Goal: Task Accomplishment & Management: Manage account settings

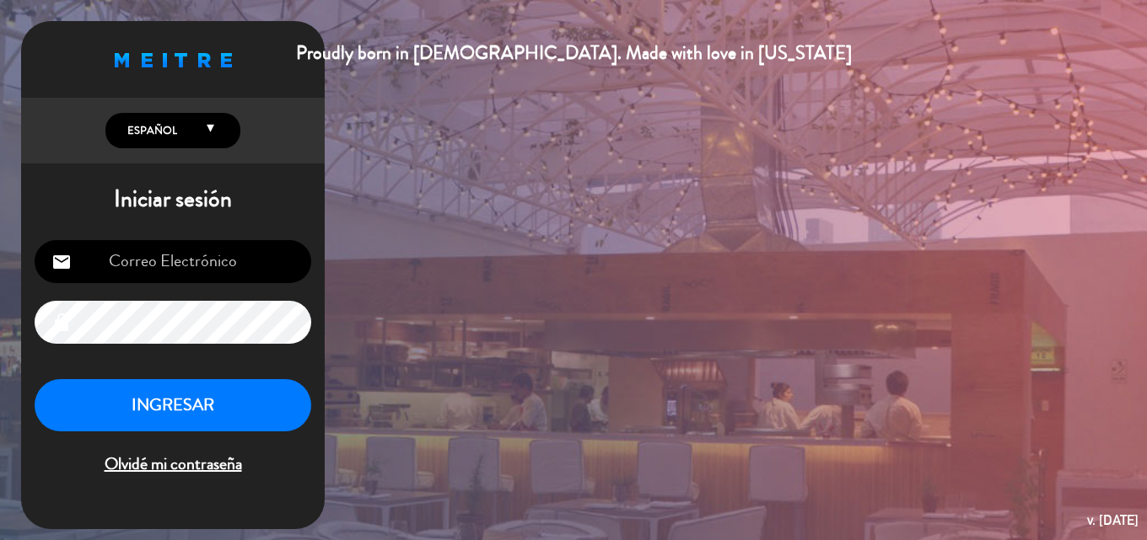
type input "[EMAIL_ADDRESS][DOMAIN_NAME]"
click at [245, 412] on button "INGRESAR" at bounding box center [173, 405] width 277 height 53
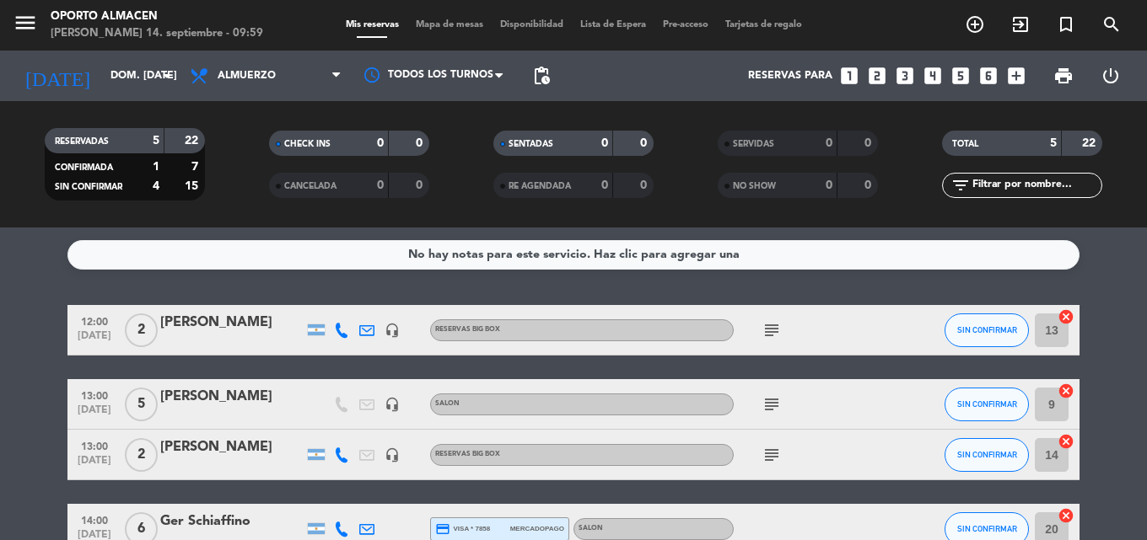
click at [768, 322] on icon "subject" at bounding box center [771, 330] width 20 height 20
click at [766, 454] on icon "subject" at bounding box center [771, 455] width 20 height 20
click at [779, 321] on icon "subject" at bounding box center [771, 330] width 20 height 20
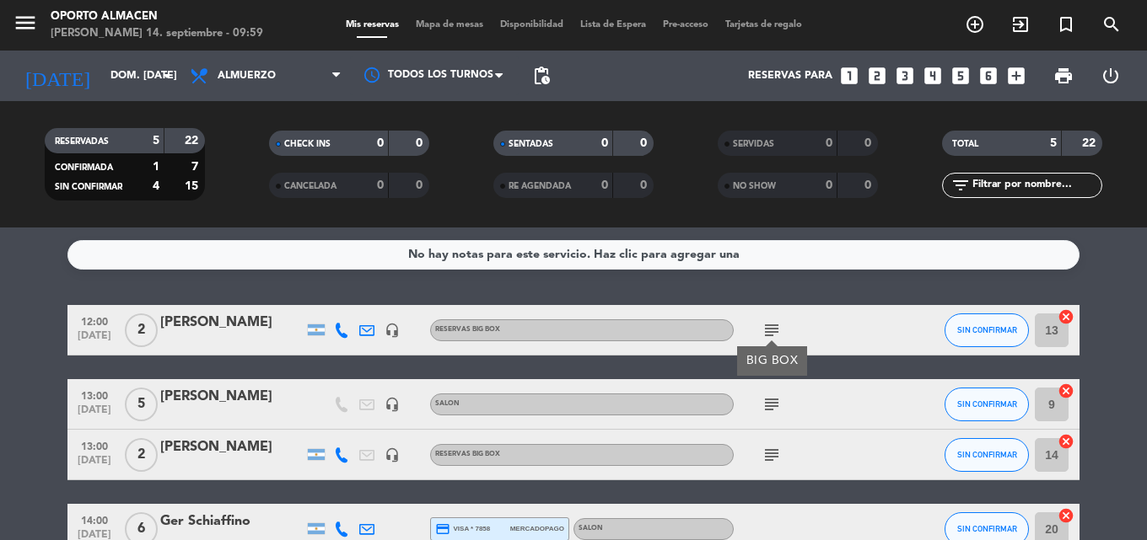
click at [779, 321] on icon "subject" at bounding box center [771, 330] width 20 height 20
click at [266, 410] on div at bounding box center [231, 415] width 143 height 13
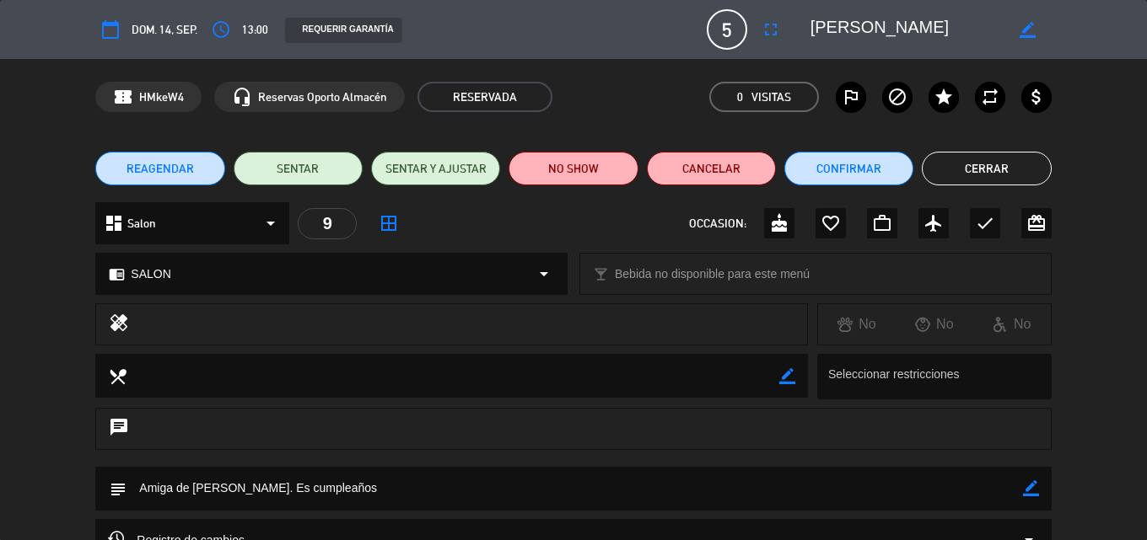
click at [979, 169] on button "Cerrar" at bounding box center [986, 169] width 129 height 34
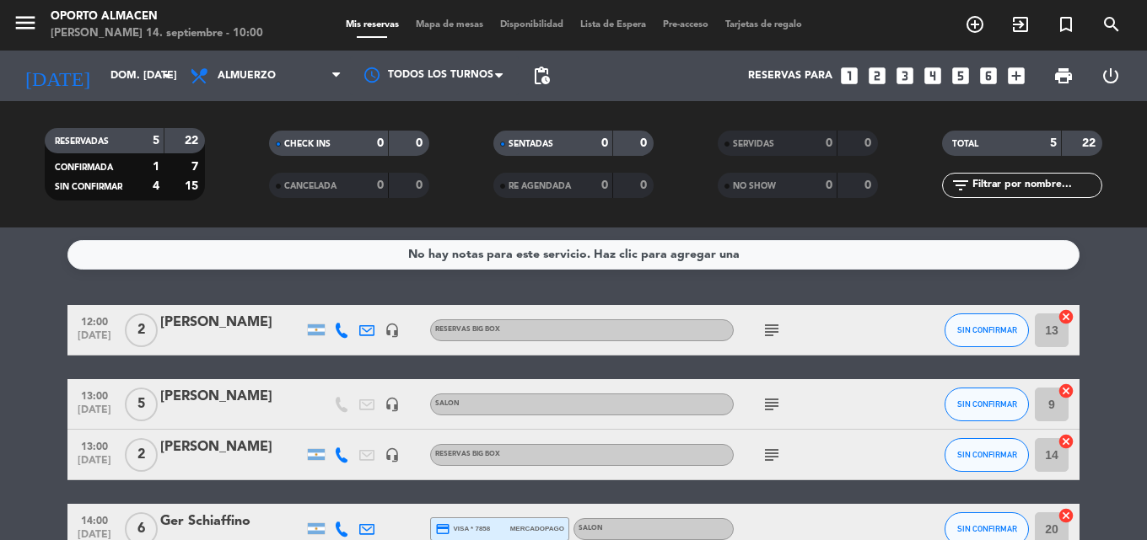
scroll to position [84, 0]
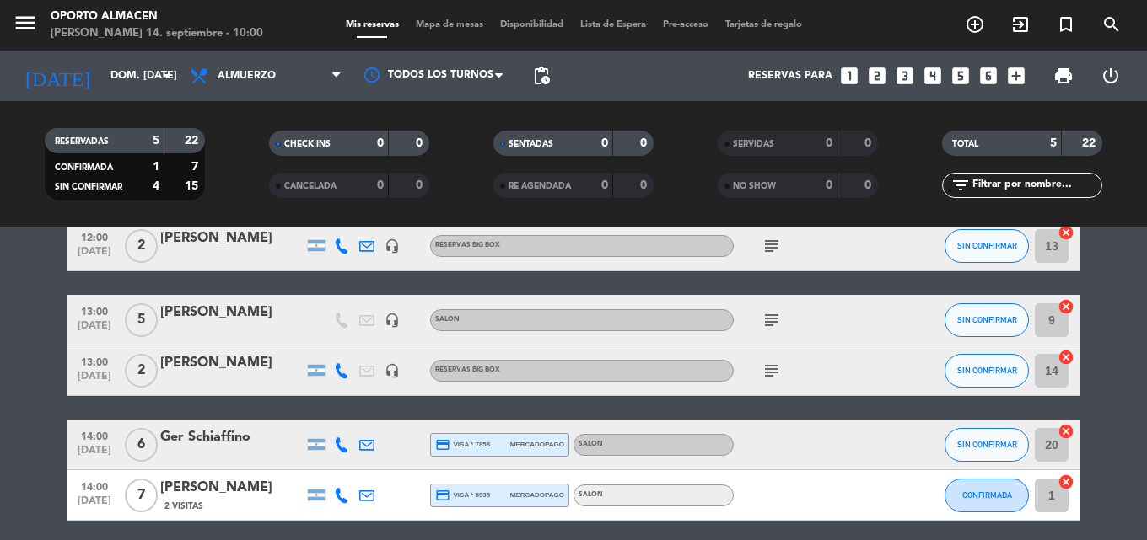
click at [272, 456] on div at bounding box center [231, 455] width 143 height 13
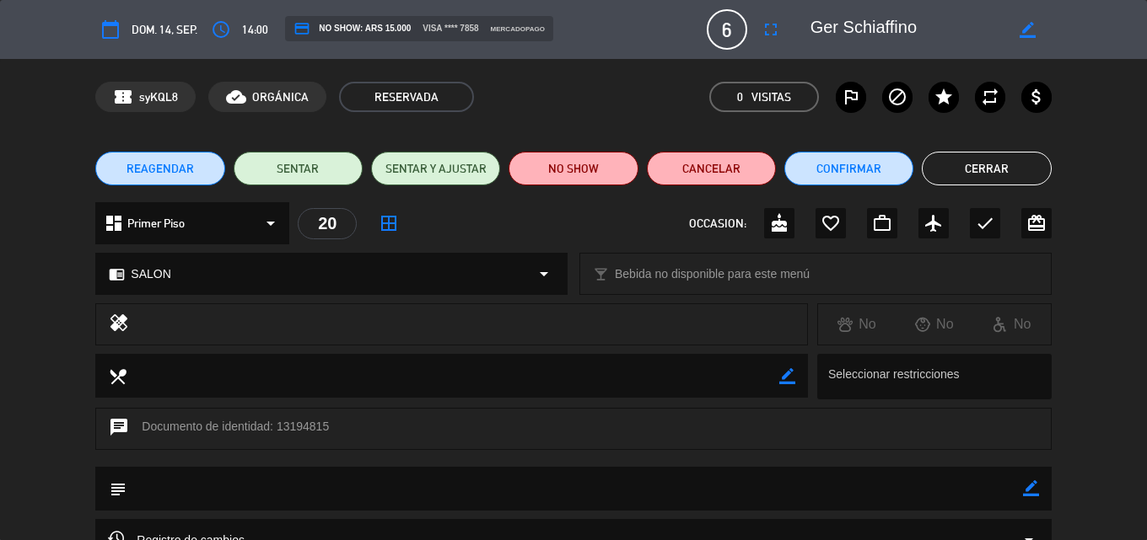
scroll to position [182, 0]
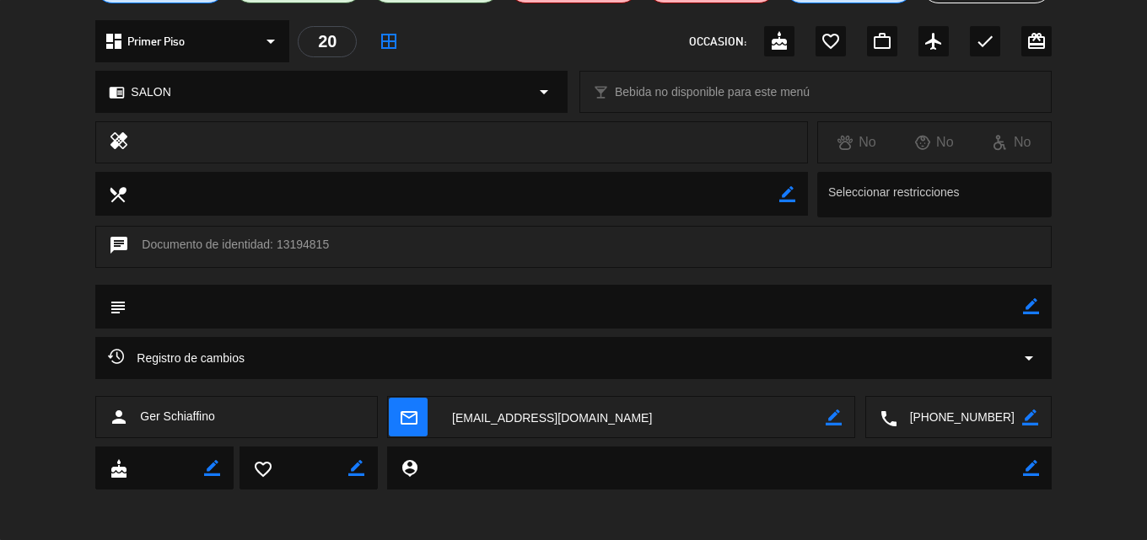
click at [919, 418] on textarea at bounding box center [959, 418] width 125 height 42
click at [989, 374] on span "content_paste" at bounding box center [990, 376] width 13 height 13
click at [1019, 375] on span at bounding box center [1018, 375] width 13 height 13
click at [800, 404] on textarea at bounding box center [632, 418] width 386 height 42
click at [954, 409] on textarea at bounding box center [959, 418] width 125 height 42
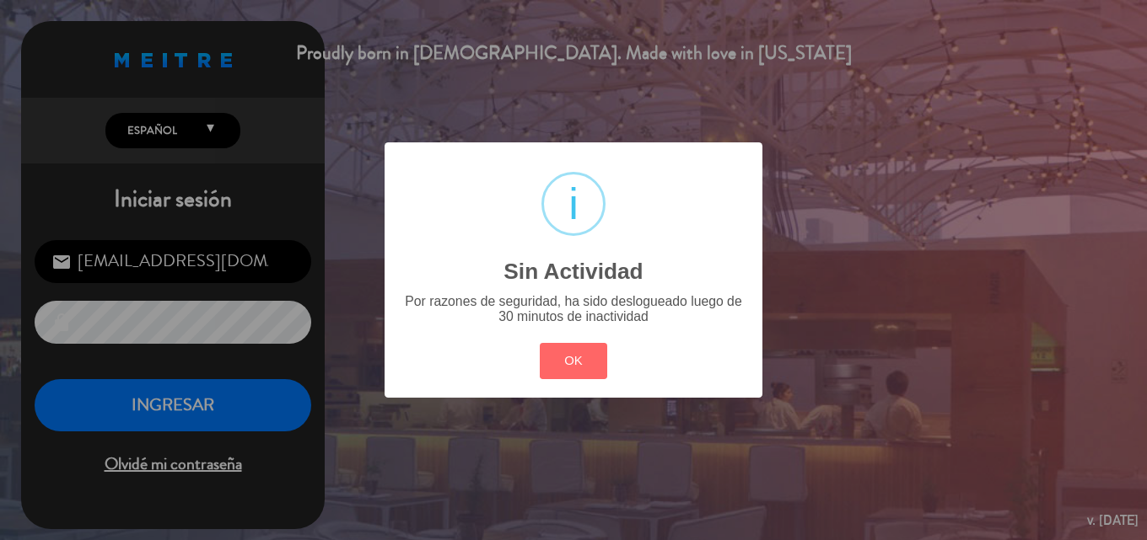
click at [199, 406] on div "? ! i Sin Actividad × Por razones de seguridad, ha sido deslogueado luego de 30…" at bounding box center [573, 270] width 1147 height 540
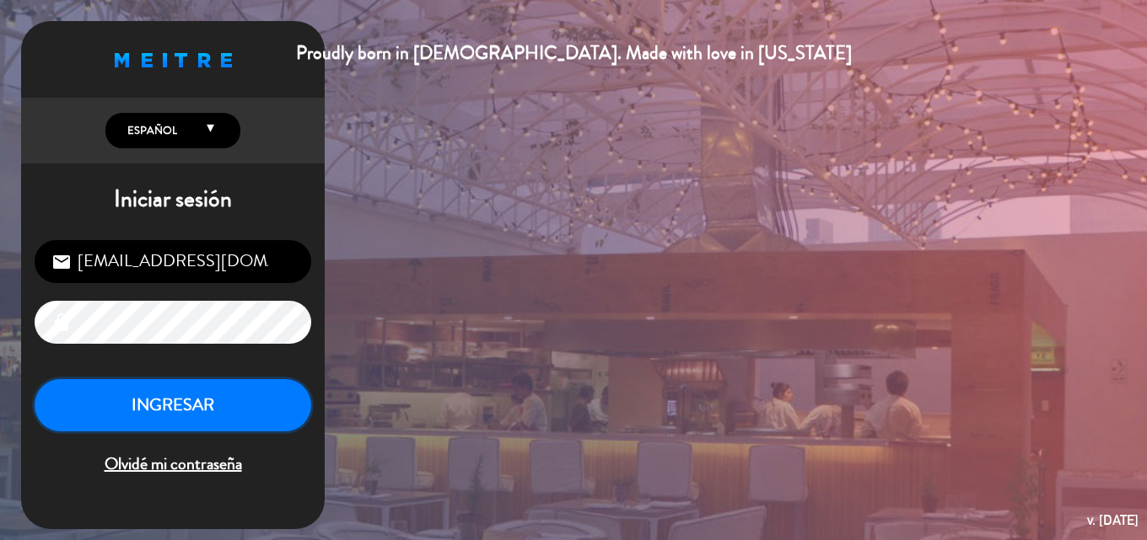
click at [255, 412] on button "INGRESAR" at bounding box center [173, 405] width 277 height 53
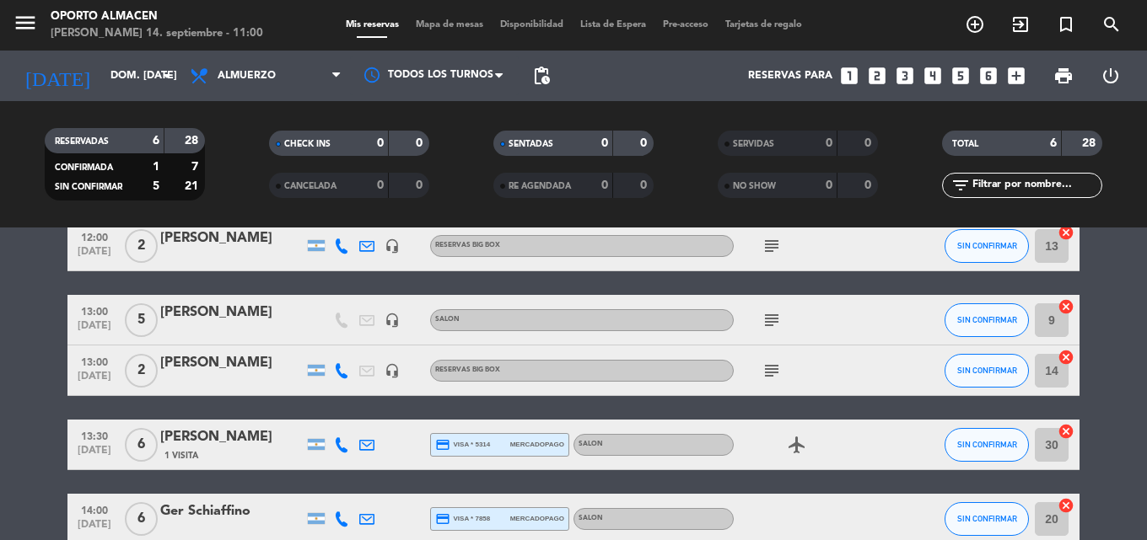
scroll to position [223, 0]
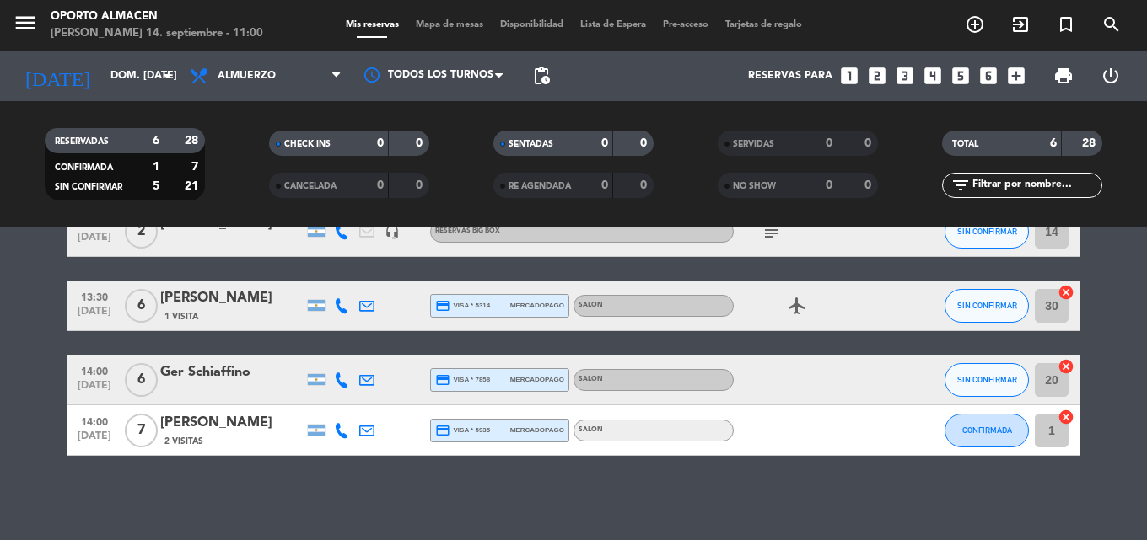
click at [800, 298] on icon "airplanemode_active" at bounding box center [797, 306] width 20 height 20
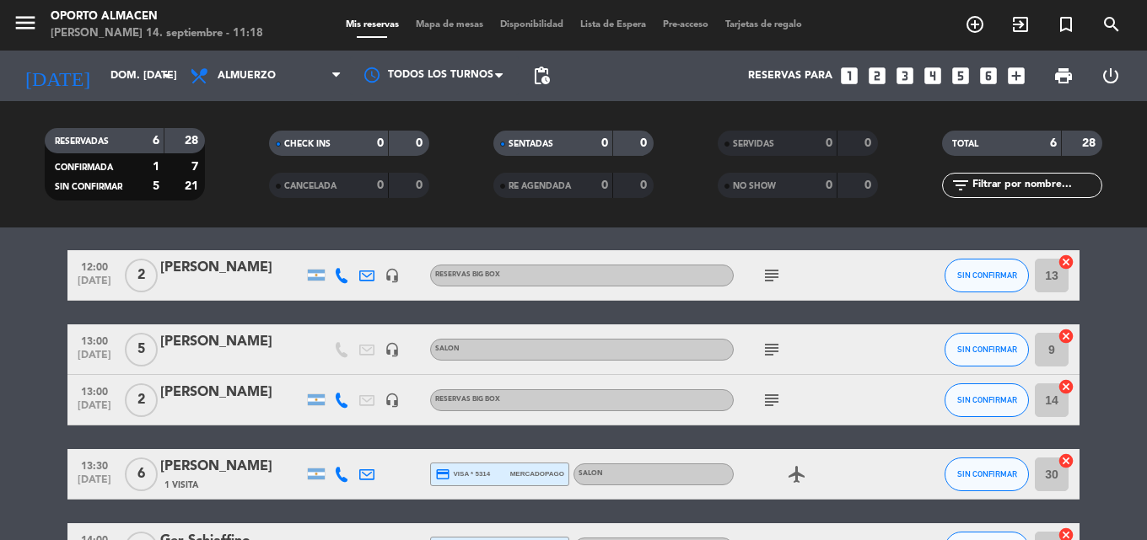
scroll to position [0, 0]
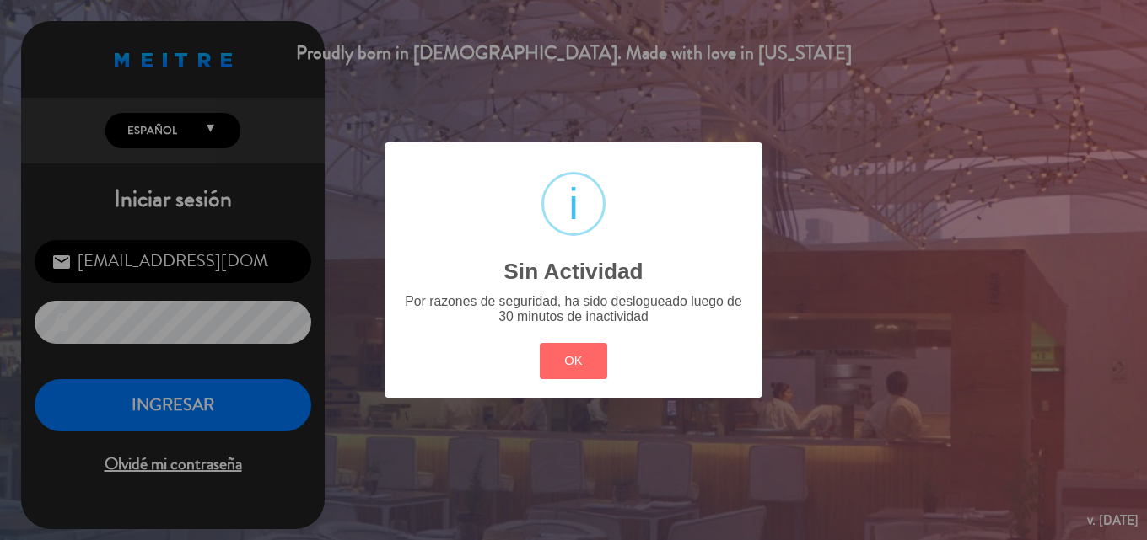
click at [272, 400] on div "? ! i Sin Actividad × Por razones de seguridad, ha sido deslogueado luego de 30…" at bounding box center [573, 270] width 1147 height 540
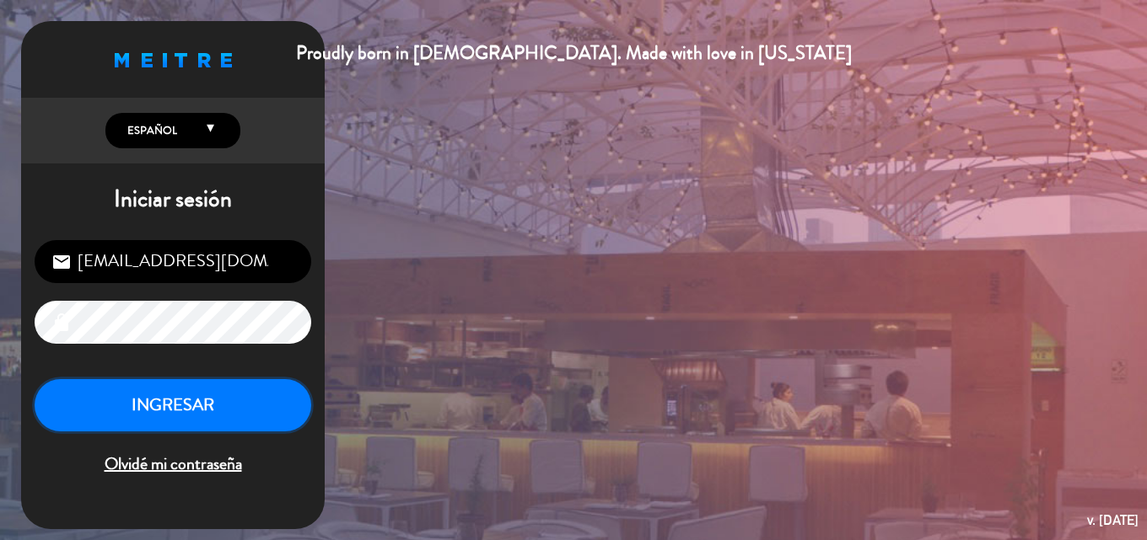
click at [272, 400] on button "INGRESAR" at bounding box center [173, 405] width 277 height 53
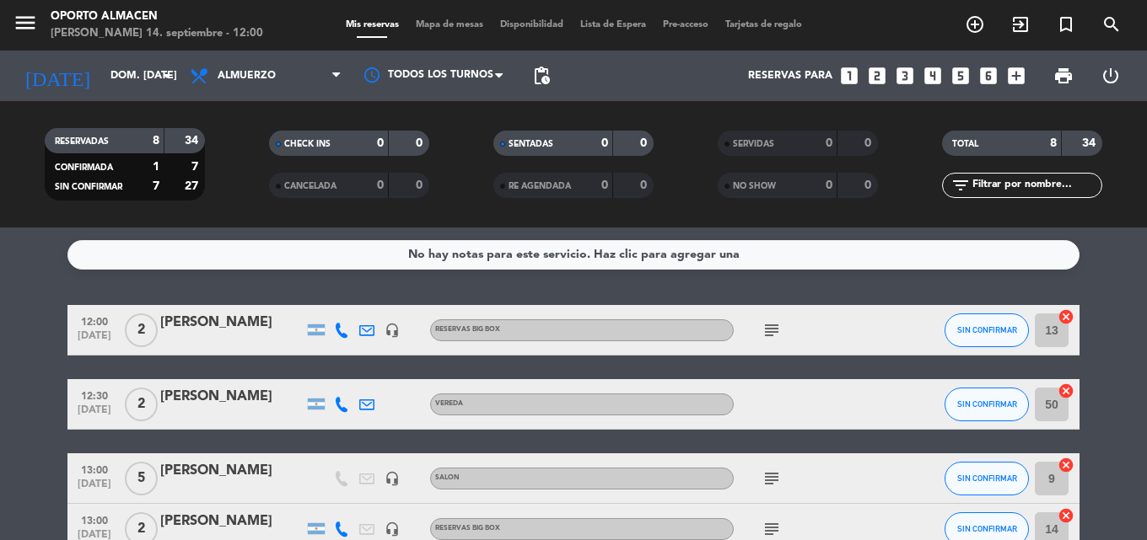
scroll to position [84, 0]
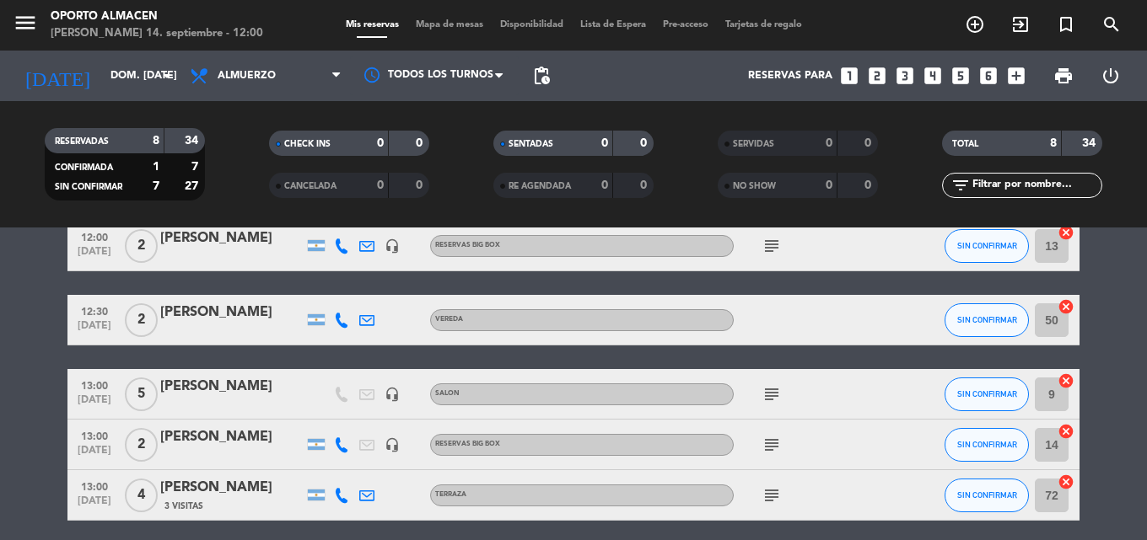
click at [772, 398] on icon "subject" at bounding box center [771, 394] width 20 height 20
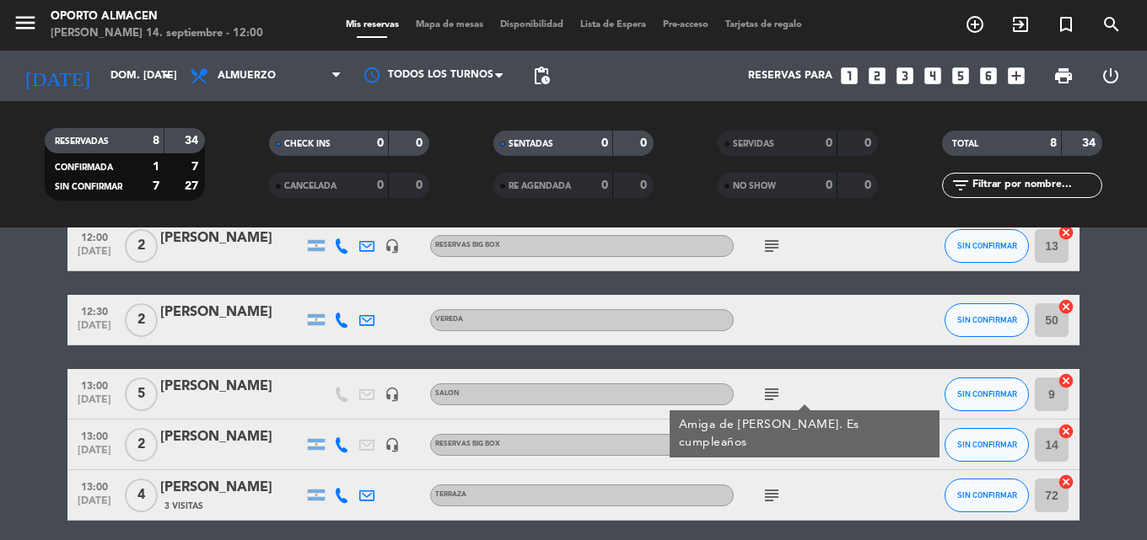
click at [772, 454] on icon "subject" at bounding box center [771, 445] width 20 height 20
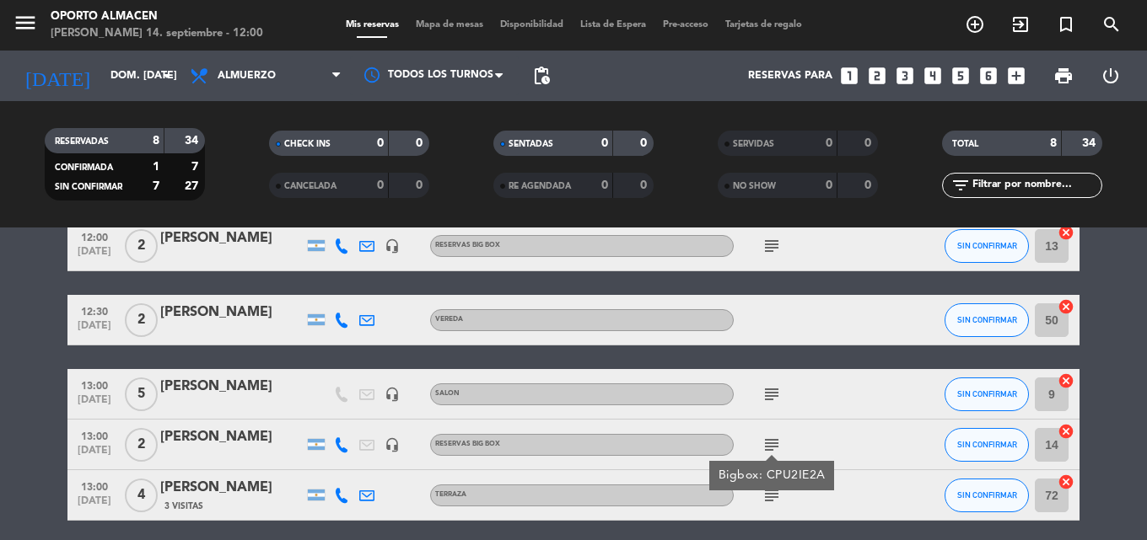
scroll to position [169, 0]
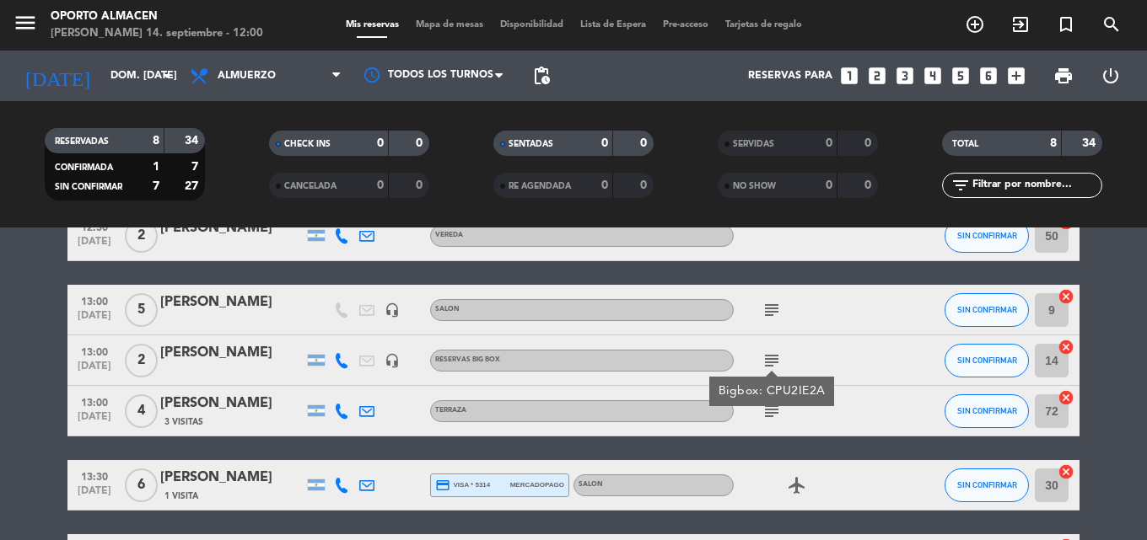
click at [768, 408] on icon "subject" at bounding box center [771, 411] width 20 height 20
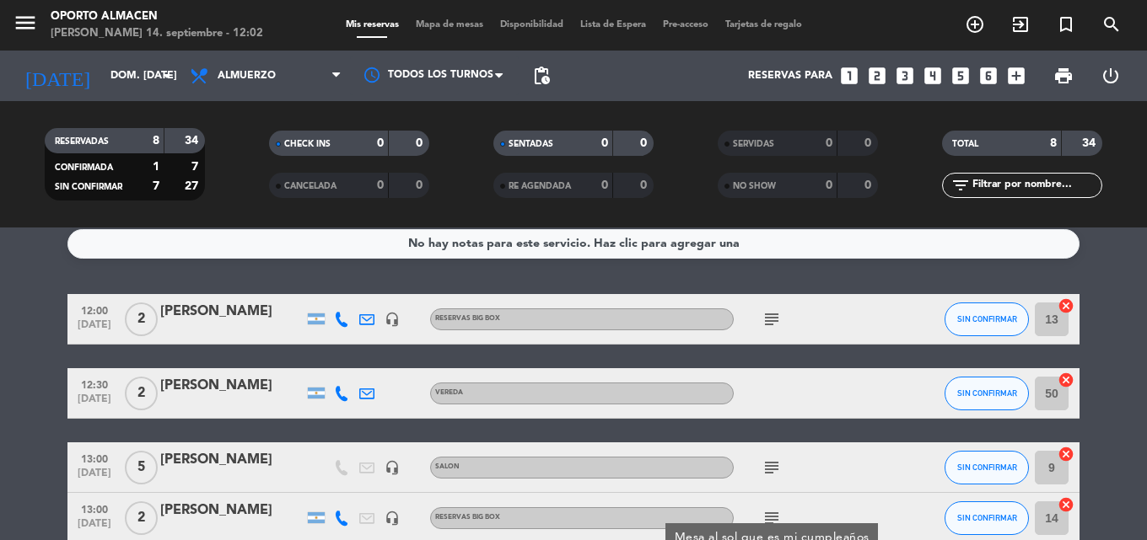
scroll to position [0, 0]
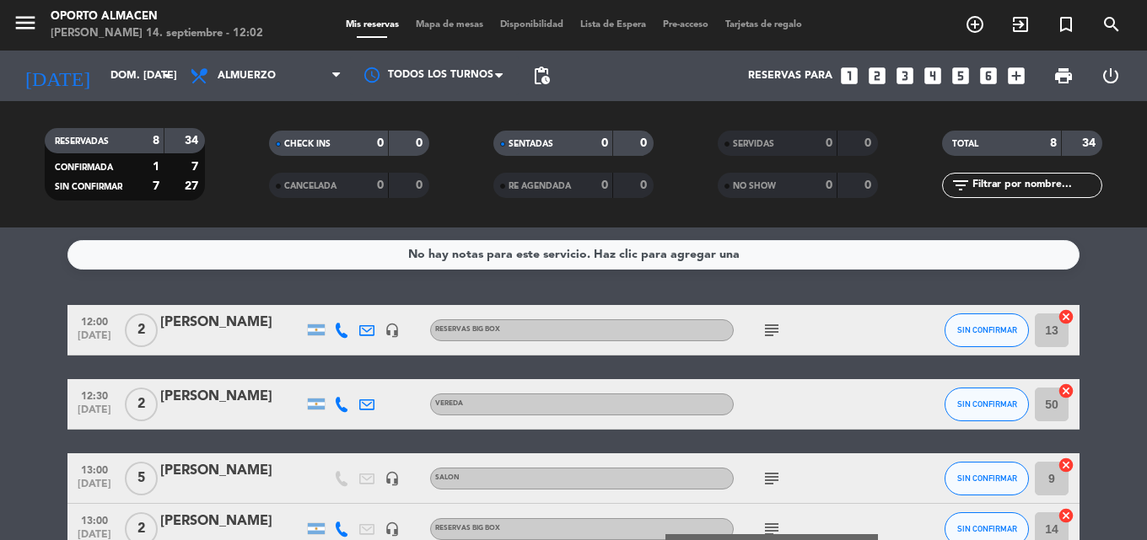
click at [282, 328] on div "[PERSON_NAME]" at bounding box center [231, 323] width 143 height 22
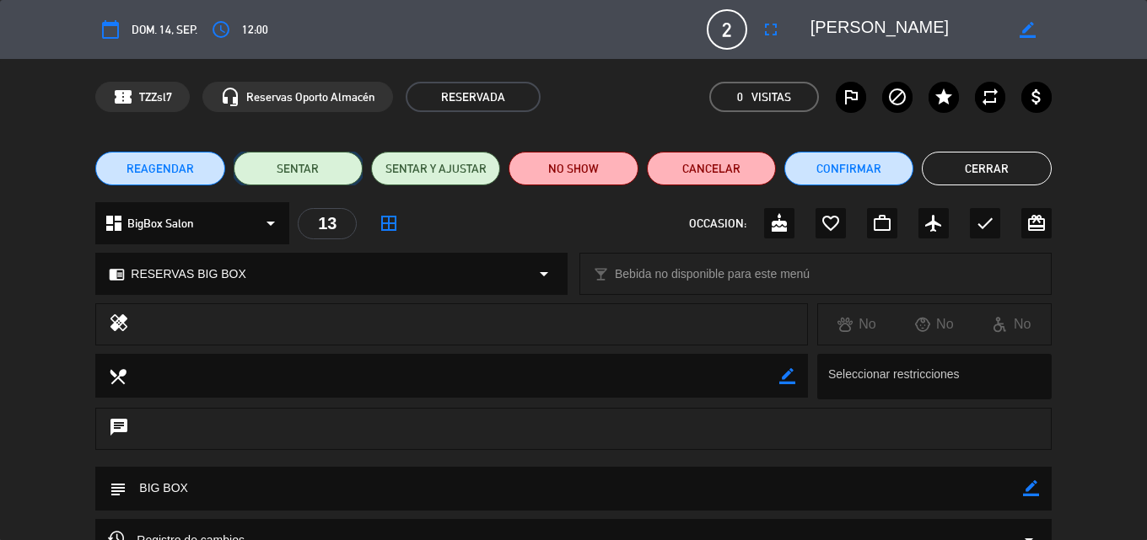
click at [293, 166] on button "SENTAR" at bounding box center [298, 169] width 129 height 34
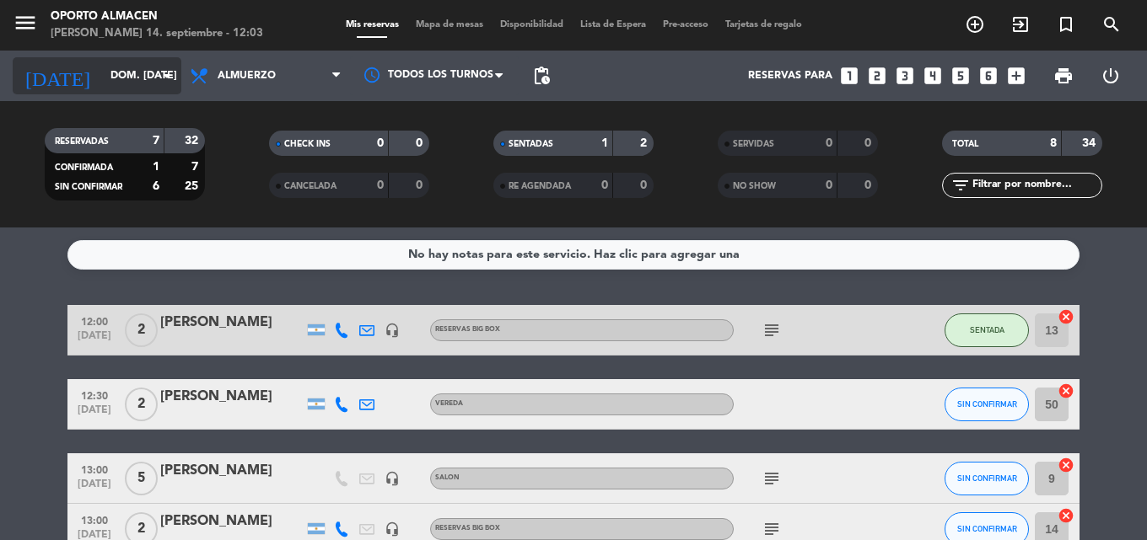
click at [133, 81] on input "dom. [DATE]" at bounding box center [173, 76] width 142 height 29
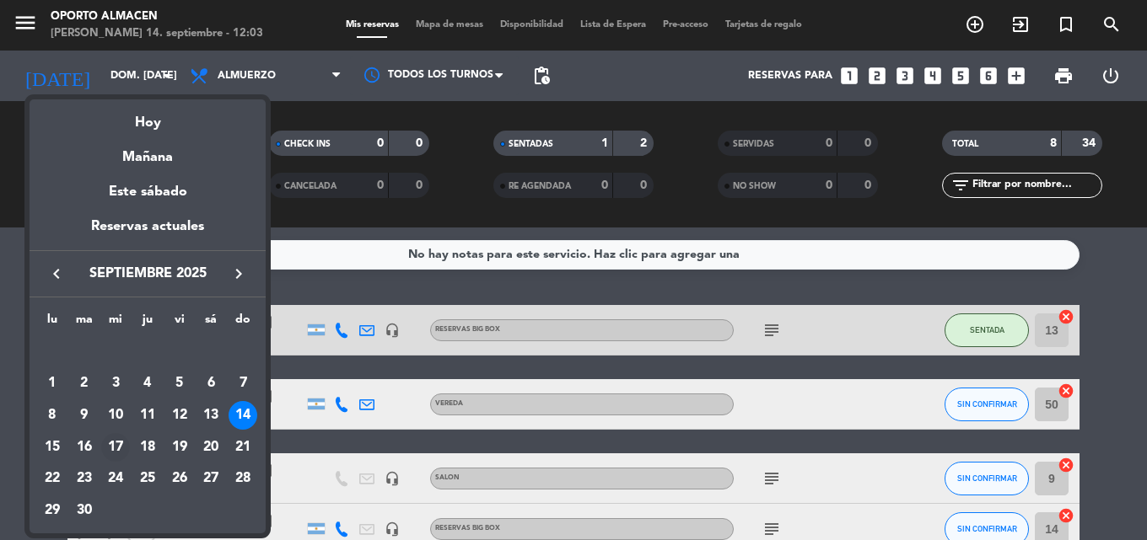
click at [114, 445] on div "17" at bounding box center [115, 447] width 29 height 29
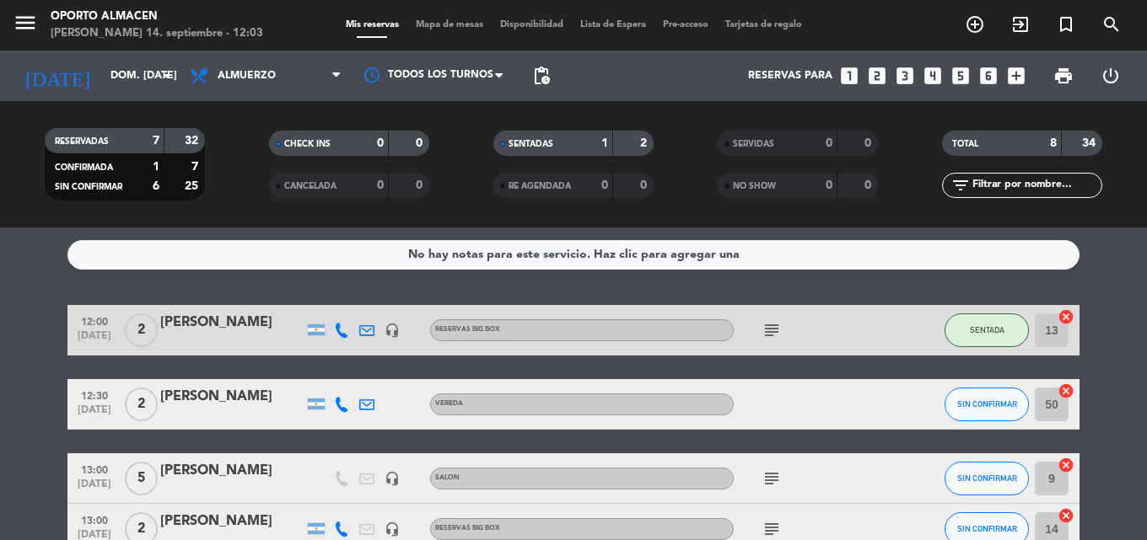
type input "mié. [DATE]"
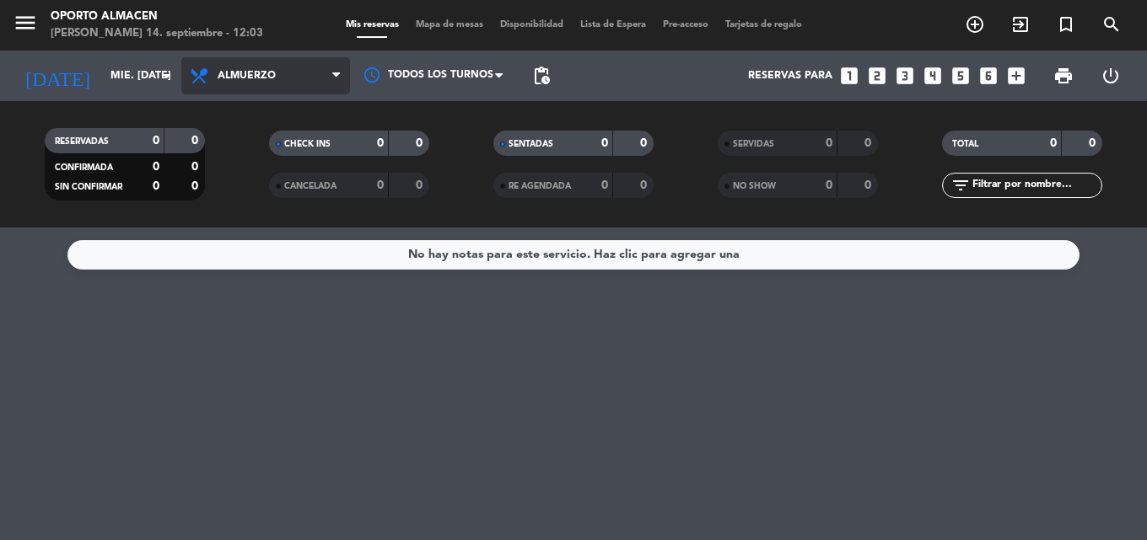
click at [318, 78] on span "Almuerzo" at bounding box center [265, 75] width 169 height 37
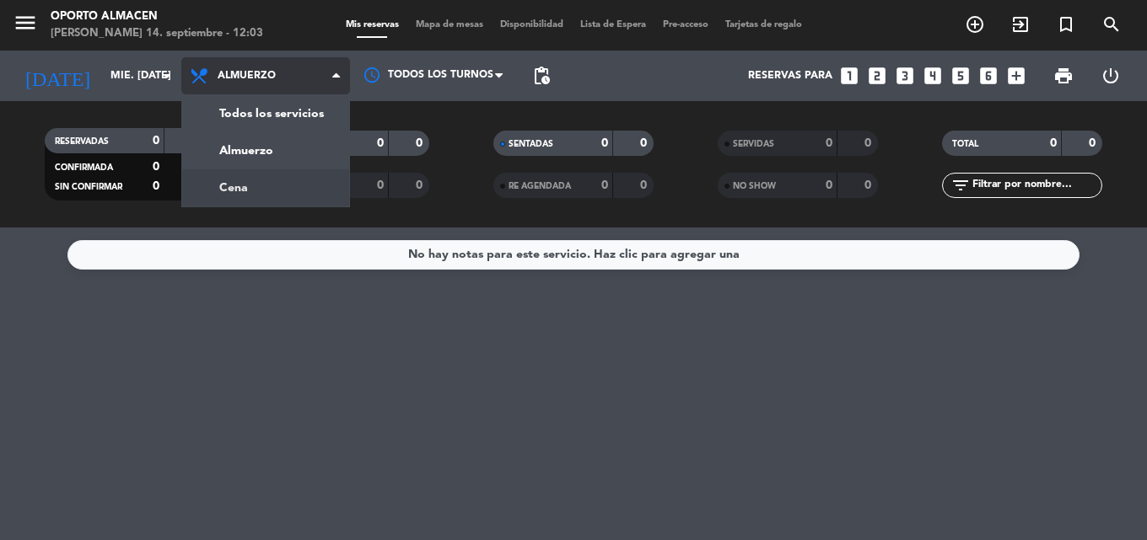
click at [267, 178] on div "menu Oporto [PERSON_NAME] 14. septiembre - 12:03 Mis reservas Mapa de mesas Dis…" at bounding box center [573, 114] width 1147 height 228
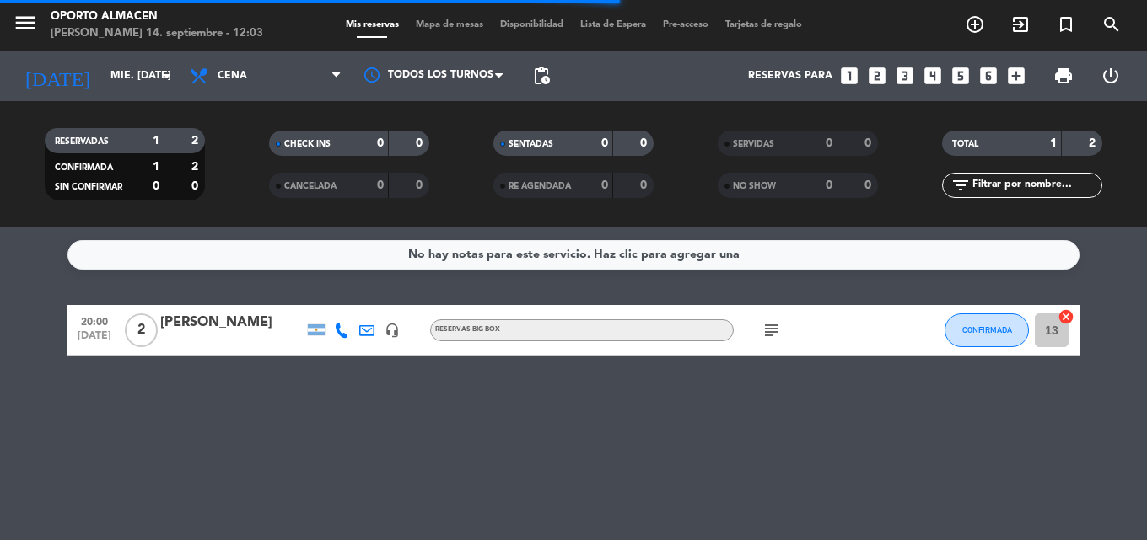
click at [929, 74] on icon "looks_4" at bounding box center [933, 76] width 22 height 22
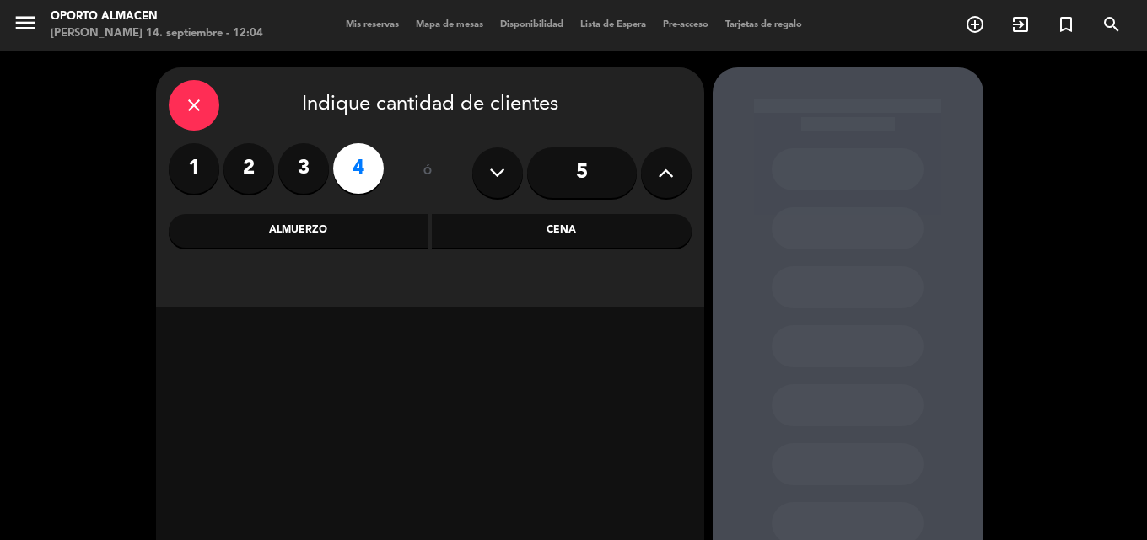
click at [538, 234] on div "Cena" at bounding box center [562, 231] width 260 height 34
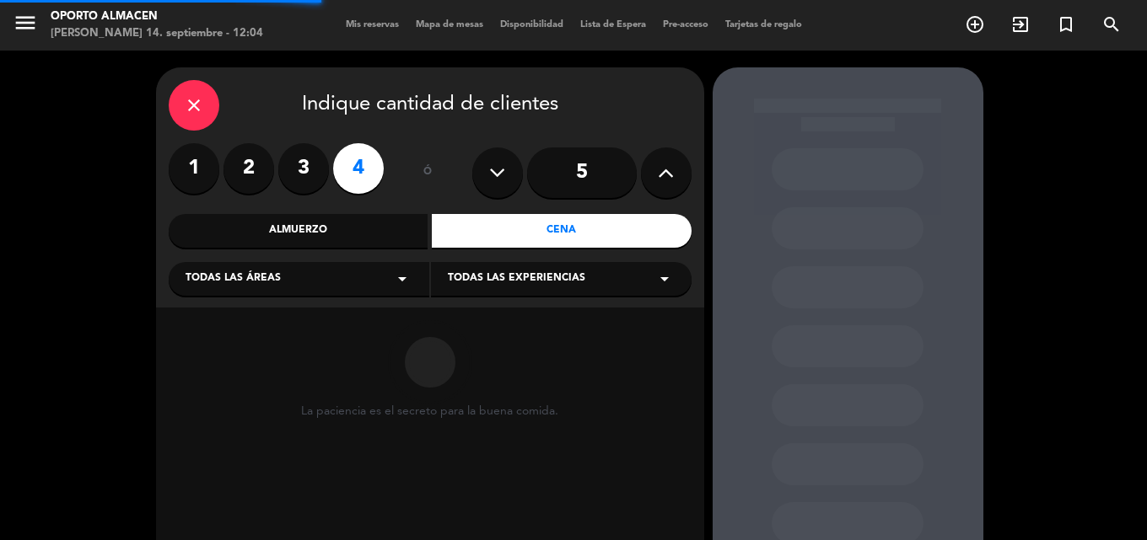
click at [297, 282] on div "Todas las áreas arrow_drop_down" at bounding box center [299, 279] width 261 height 34
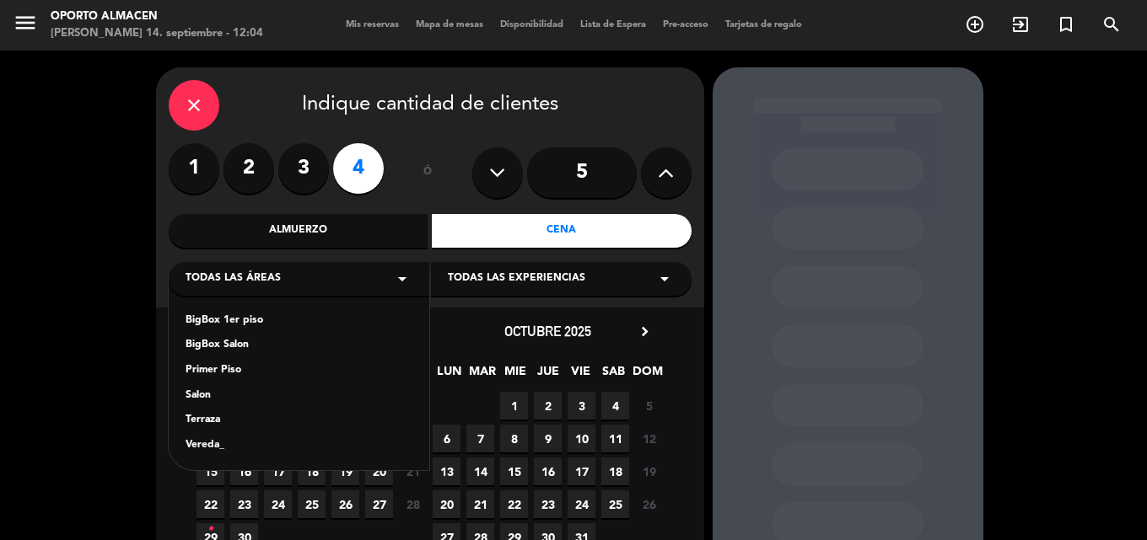
click at [209, 391] on div "Salon" at bounding box center [299, 396] width 227 height 17
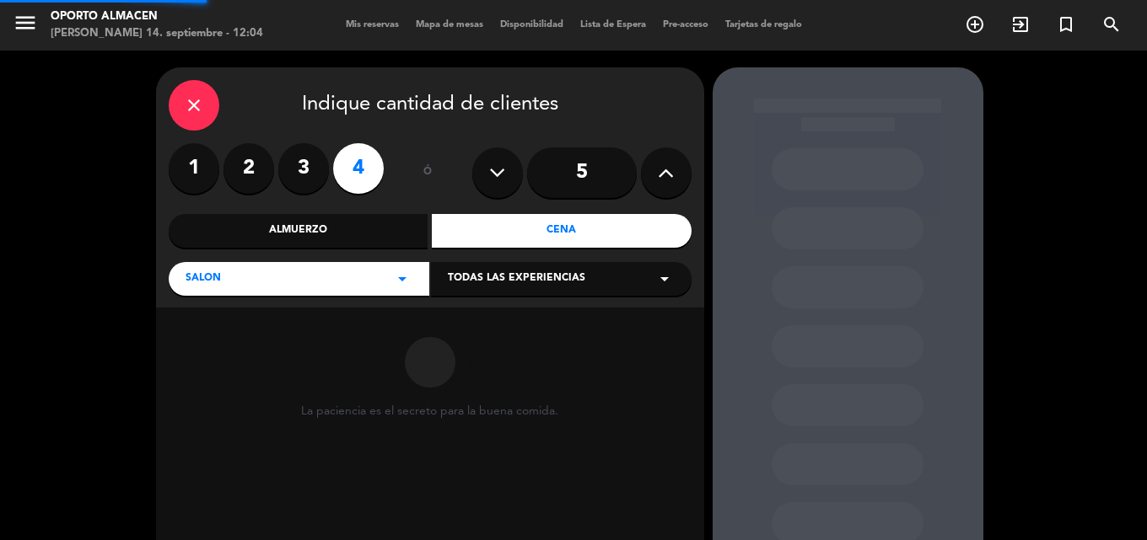
click at [534, 273] on span "Todas las experiencias" at bounding box center [516, 279] width 137 height 17
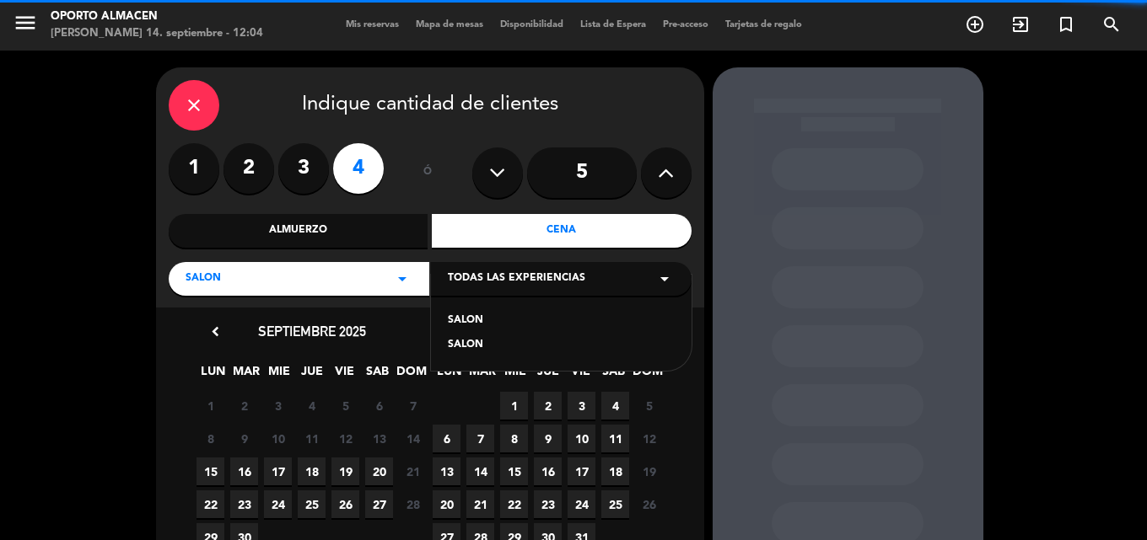
click at [490, 317] on div "SALON" at bounding box center [561, 321] width 227 height 17
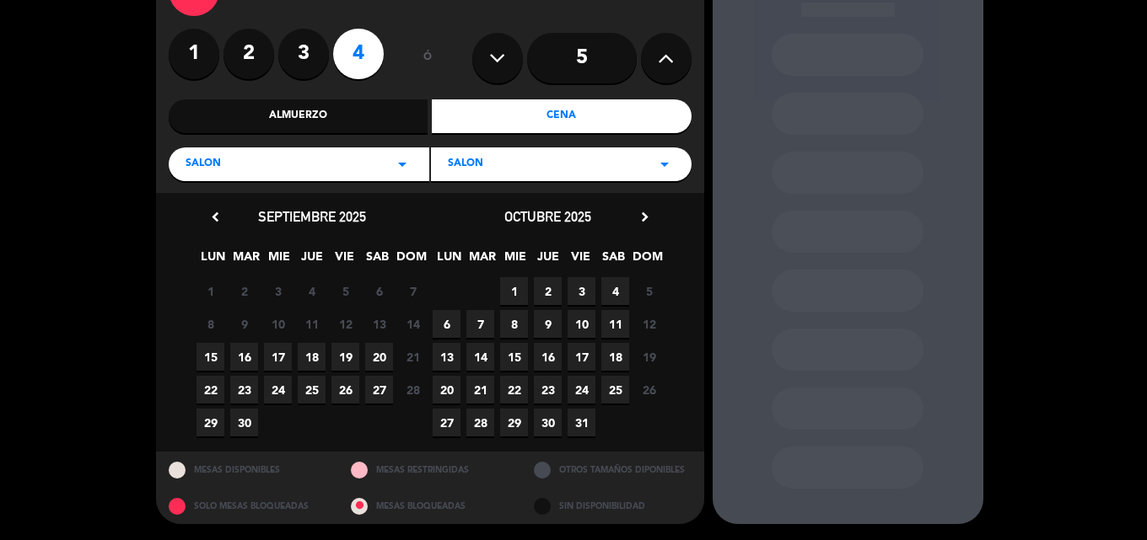
click at [287, 362] on span "17" at bounding box center [278, 357] width 28 height 28
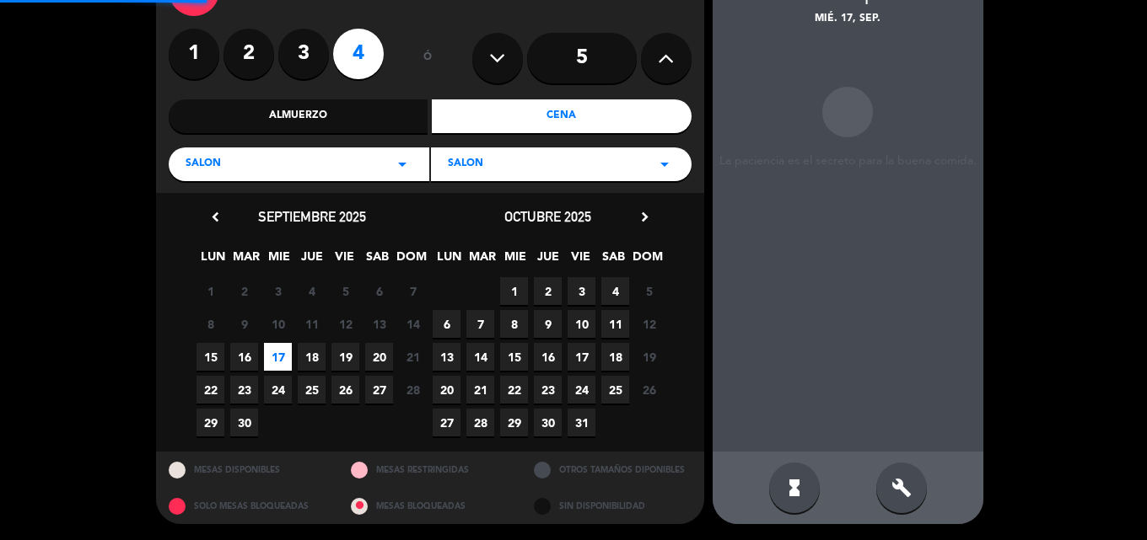
scroll to position [67, 0]
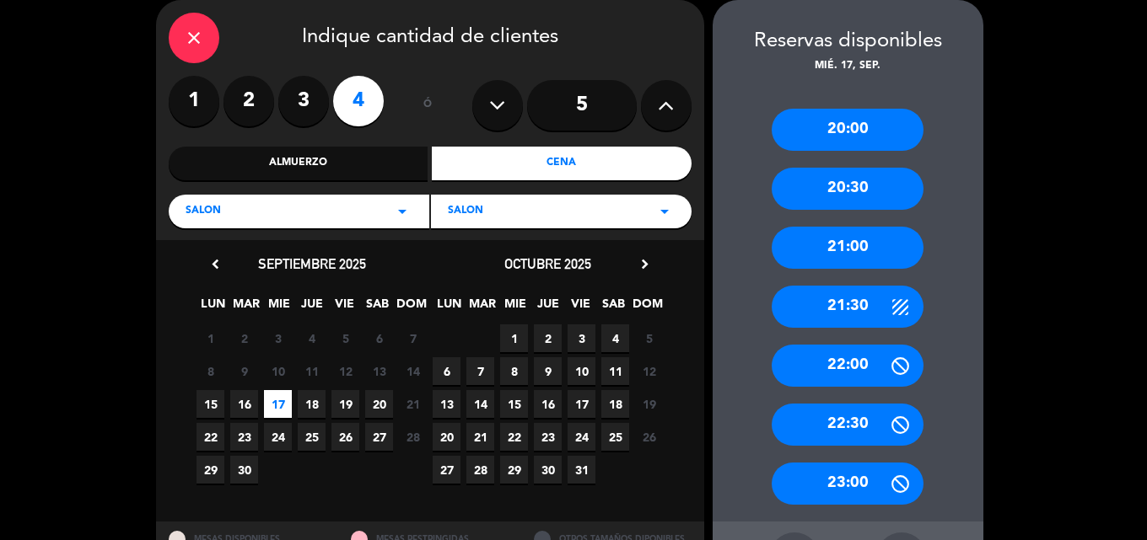
click at [870, 365] on div "22:00" at bounding box center [848, 366] width 152 height 42
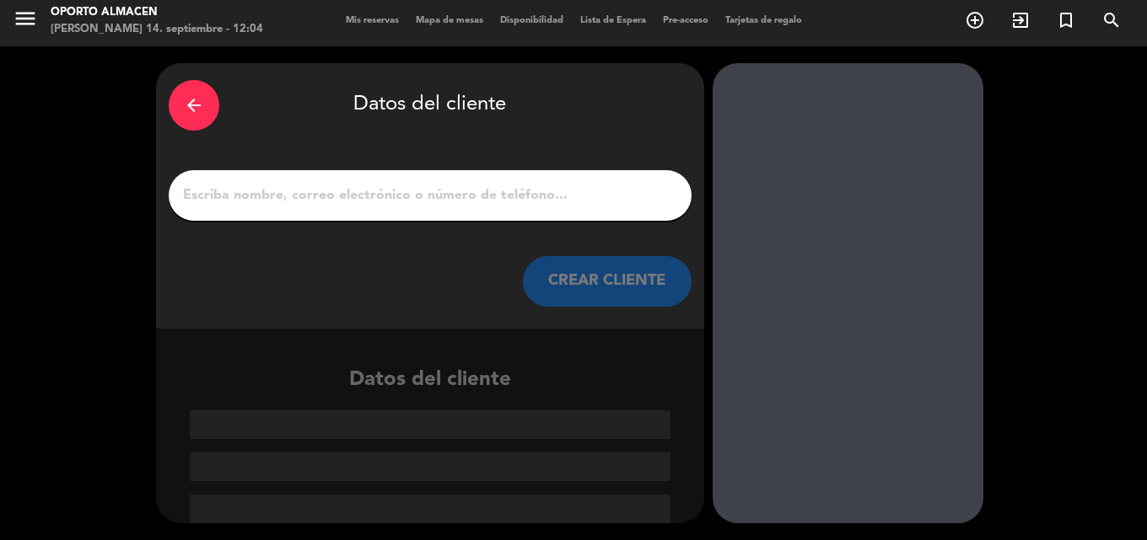
scroll to position [4, 0]
click at [353, 200] on input "1" at bounding box center [429, 196] width 497 height 24
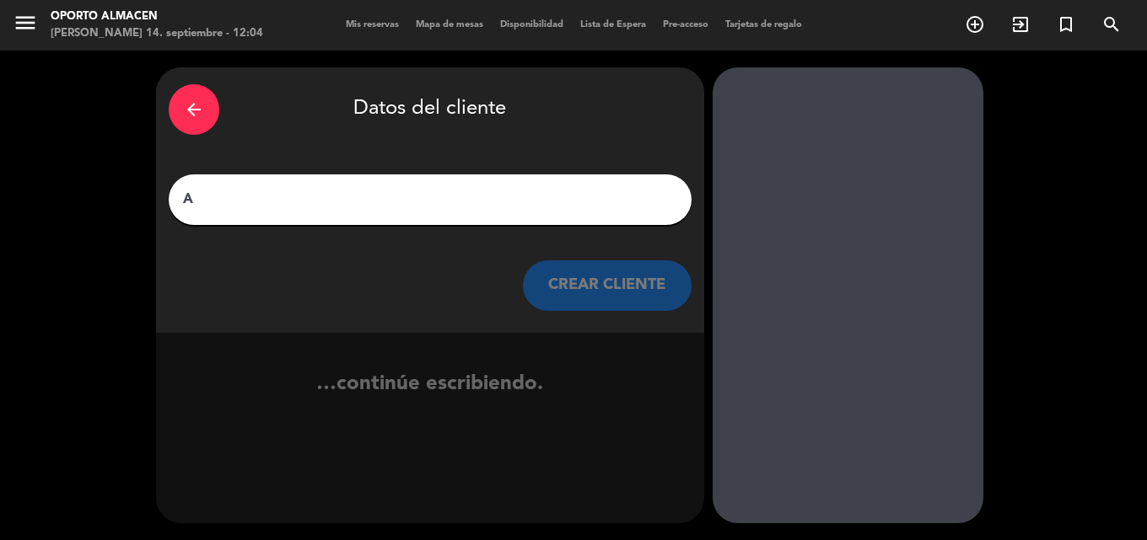
scroll to position [0, 0]
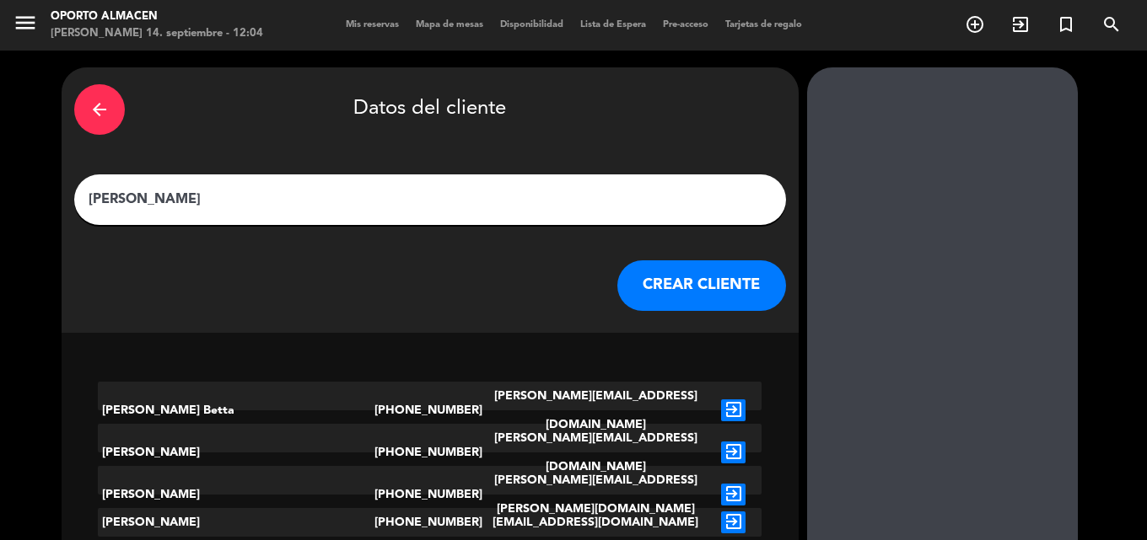
type input "[PERSON_NAME]"
click at [637, 288] on button "CREAR CLIENTE" at bounding box center [701, 286] width 169 height 51
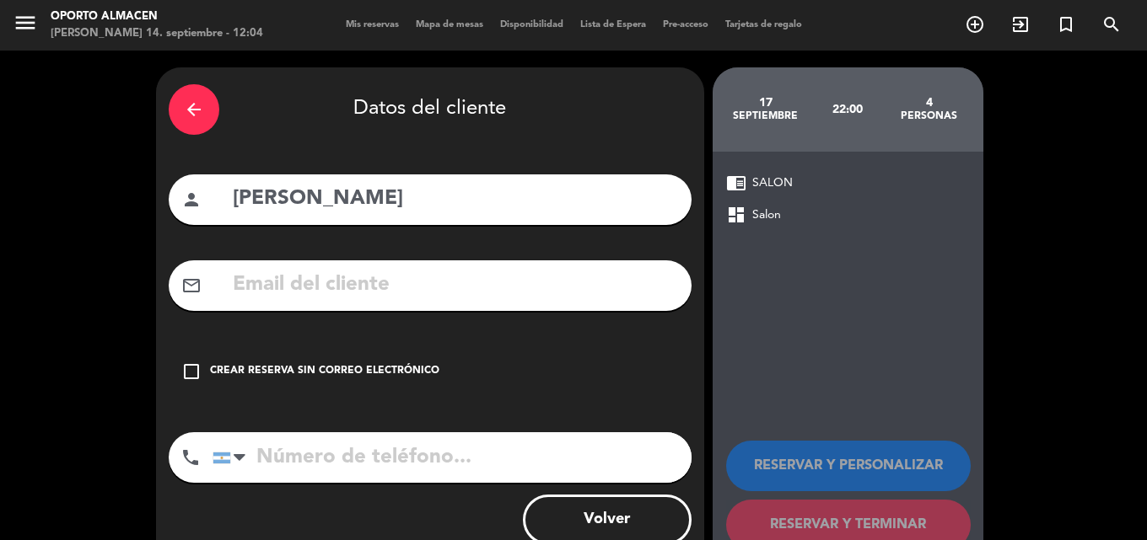
click at [367, 291] on input "text" at bounding box center [455, 285] width 448 height 35
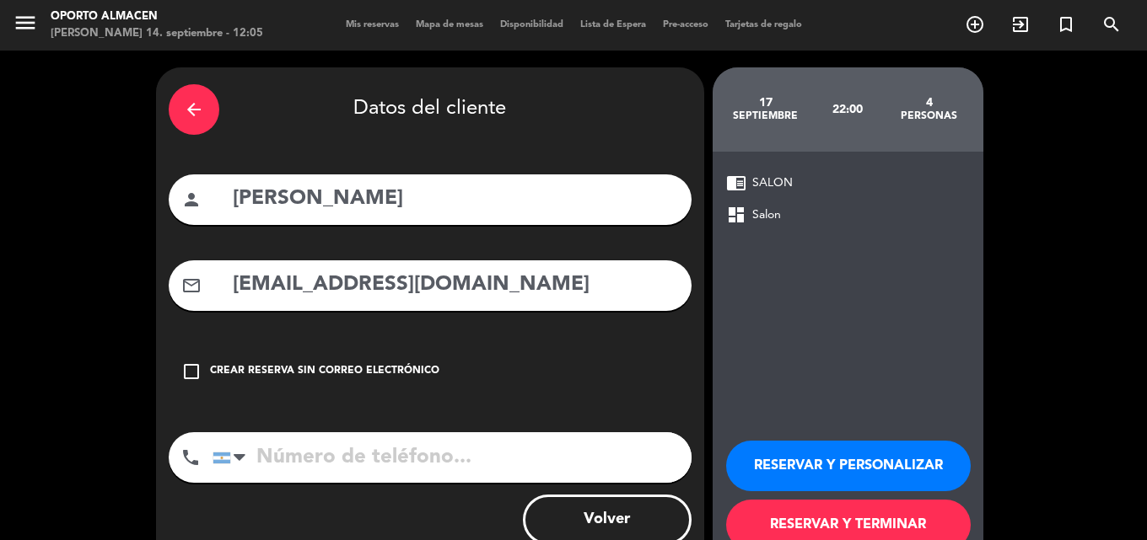
type input "[EMAIL_ADDRESS][DOMAIN_NAME]"
drag, startPoint x: 331, startPoint y: 446, endPoint x: 312, endPoint y: 448, distance: 18.6
click at [325, 448] on input "tel" at bounding box center [451, 458] width 479 height 51
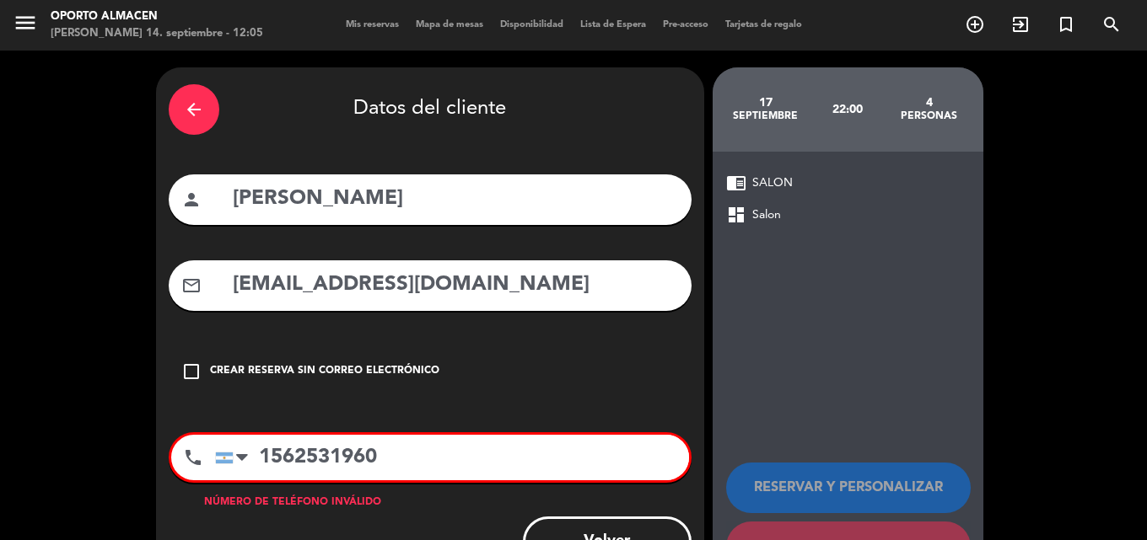
click at [284, 453] on input "1562531960" at bounding box center [452, 458] width 474 height 46
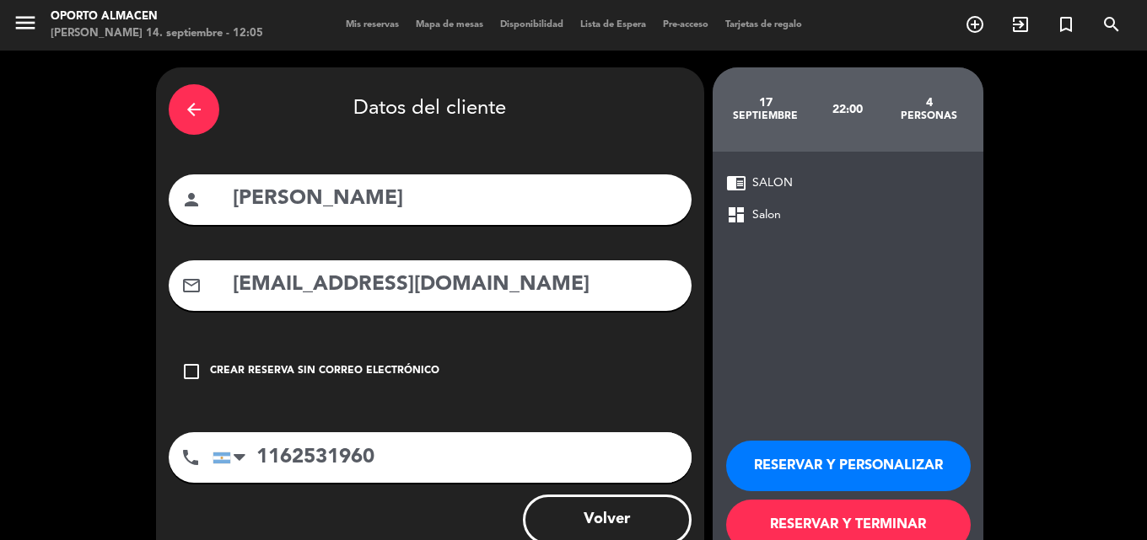
type input "1162531960"
click at [841, 470] on button "RESERVAR Y PERSONALIZAR" at bounding box center [848, 466] width 245 height 51
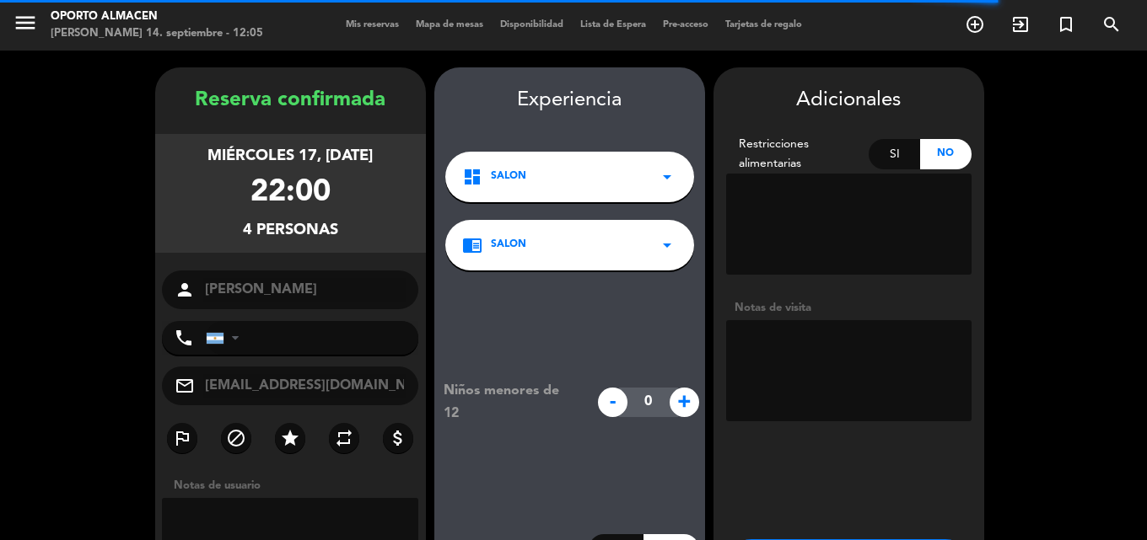
type input "[PHONE_NUMBER]"
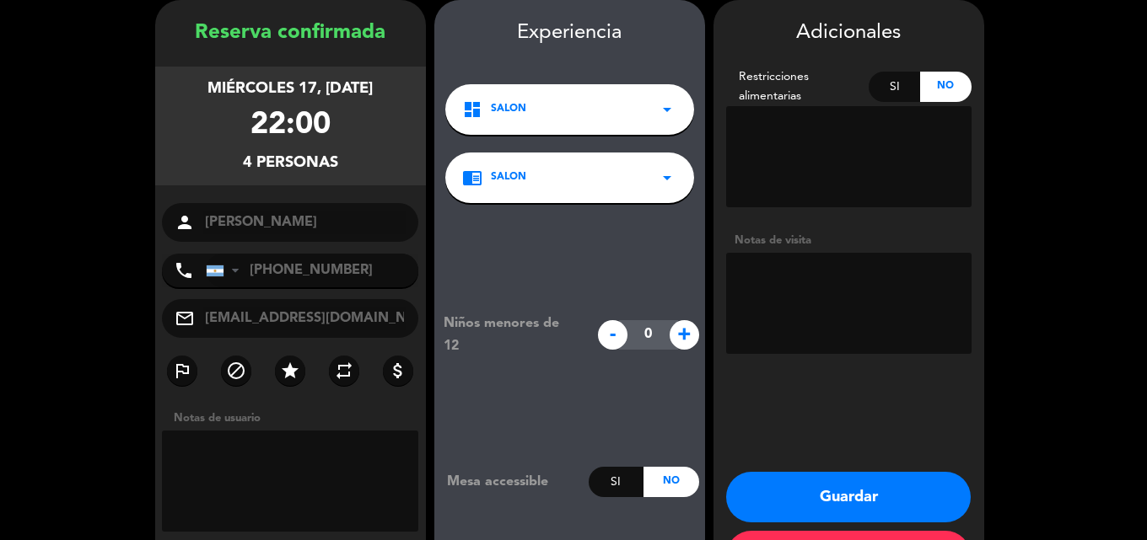
click at [813, 293] on textarea at bounding box center [848, 303] width 245 height 101
click at [861, 271] on textarea at bounding box center [848, 303] width 245 height 101
type textarea "pb"
click at [841, 494] on button "Guardar" at bounding box center [848, 497] width 245 height 51
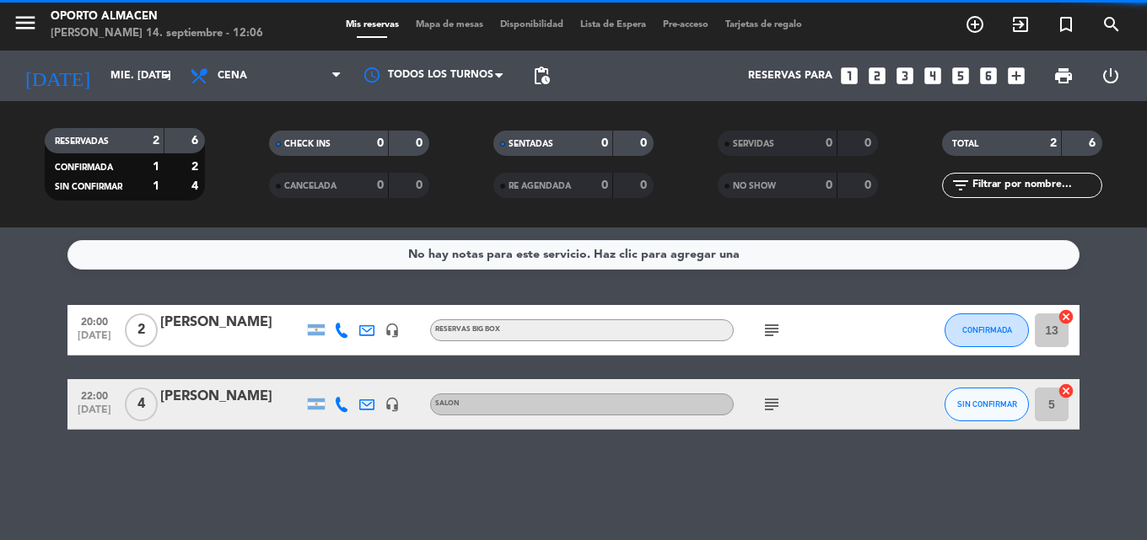
click at [124, 96] on div "[DATE] mié. [DATE] arrow_drop_down" at bounding box center [97, 76] width 169 height 51
click at [116, 82] on input "mié. [DATE]" at bounding box center [173, 76] width 142 height 29
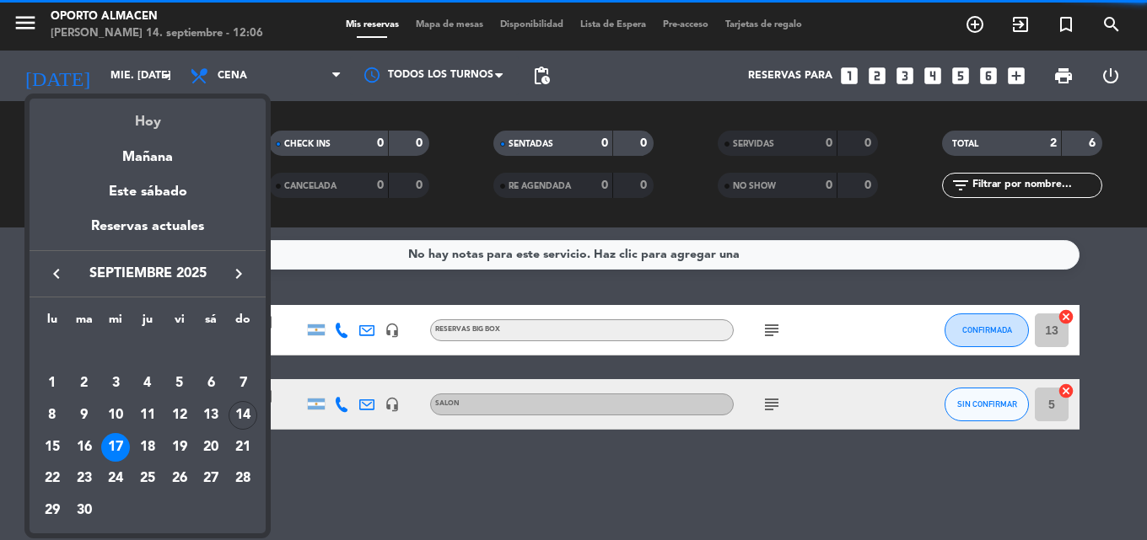
click at [148, 121] on div "Hoy" at bounding box center [148, 116] width 236 height 35
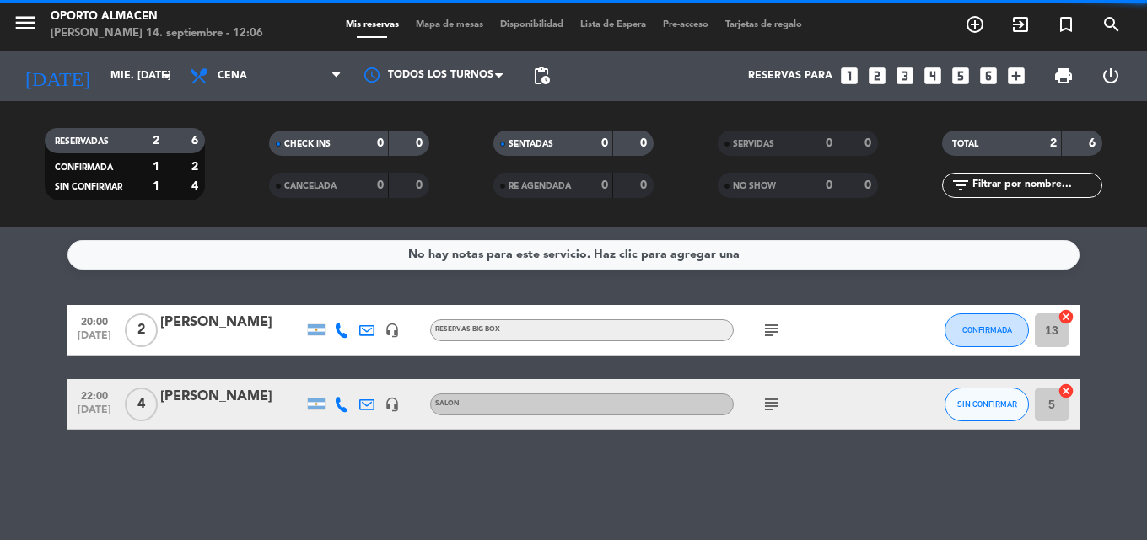
type input "dom. [DATE]"
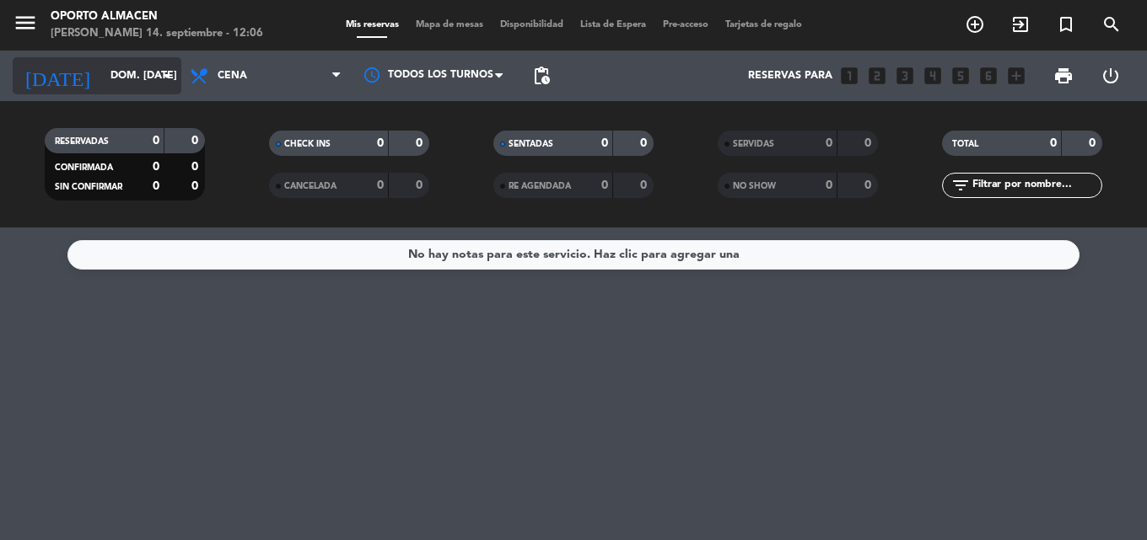
click at [102, 78] on input "dom. [DATE]" at bounding box center [173, 76] width 142 height 29
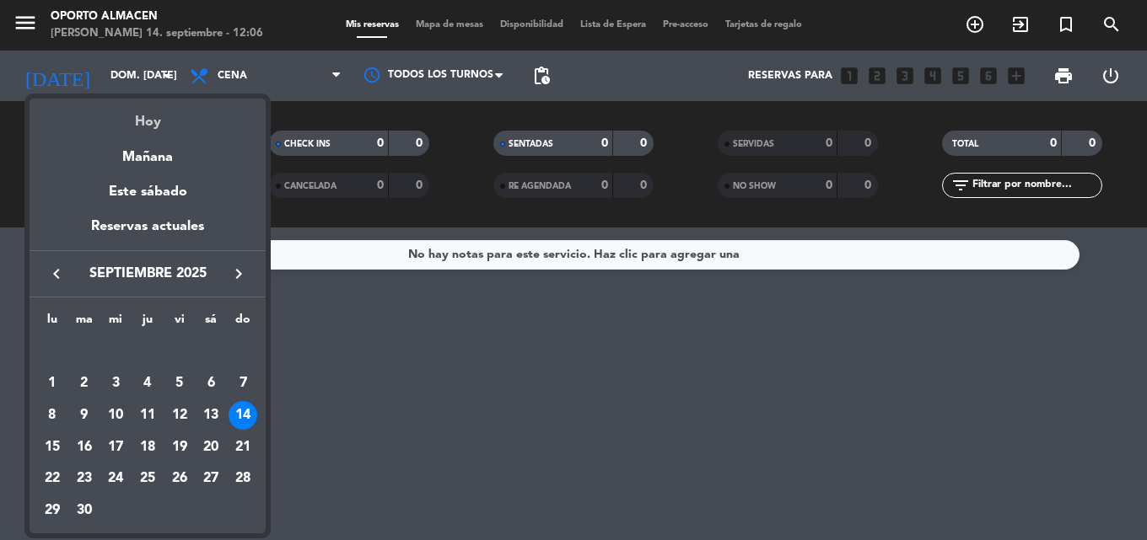
click at [150, 121] on div "Hoy" at bounding box center [148, 116] width 236 height 35
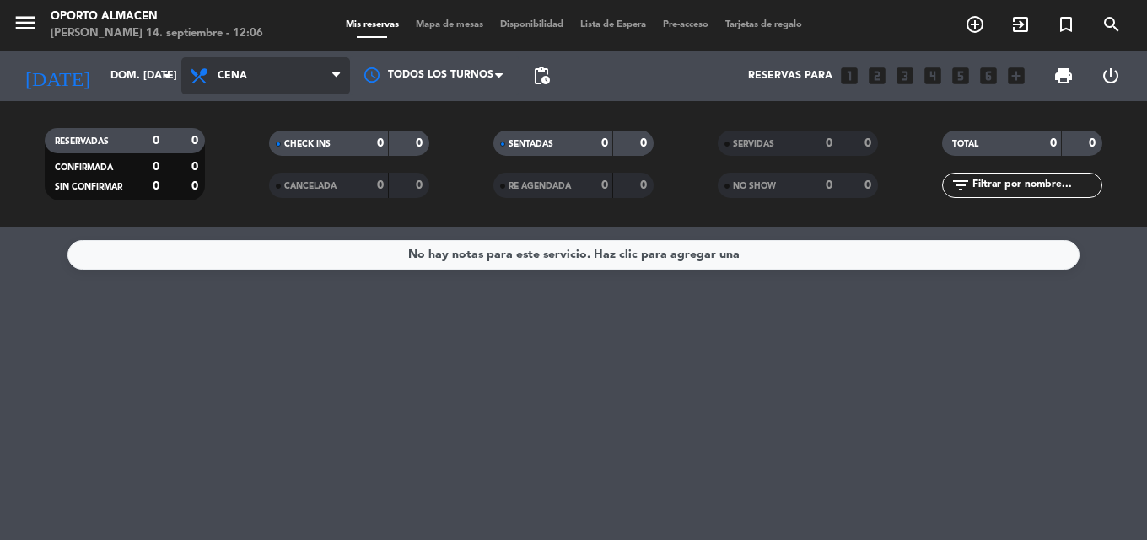
click at [272, 78] on span "Cena" at bounding box center [265, 75] width 169 height 37
click at [268, 143] on div "menu Oporto [PERSON_NAME] 14. septiembre - 12:06 Mis reservas Mapa de mesas Dis…" at bounding box center [573, 114] width 1147 height 228
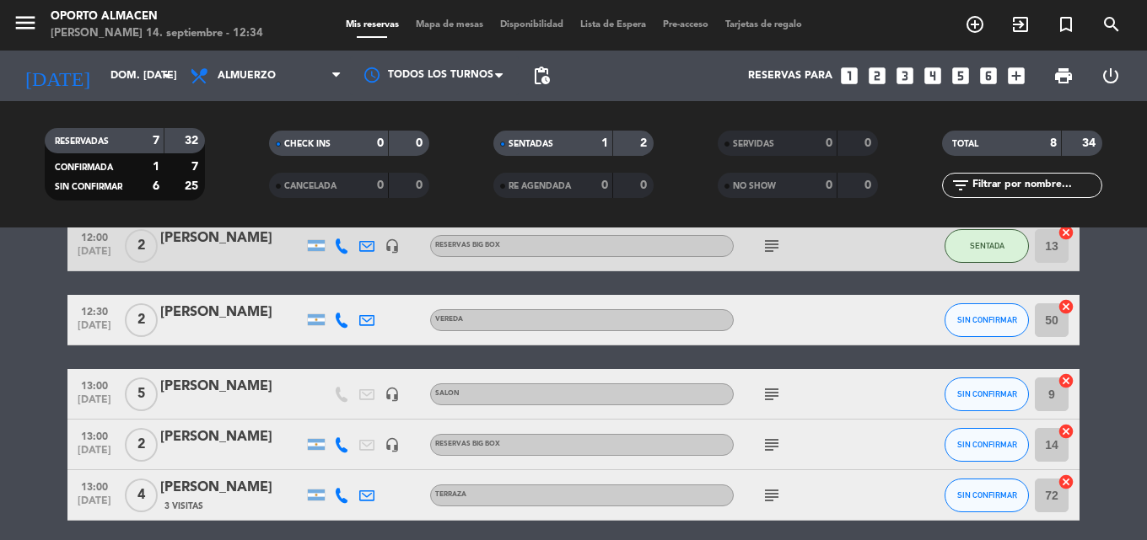
scroll to position [253, 0]
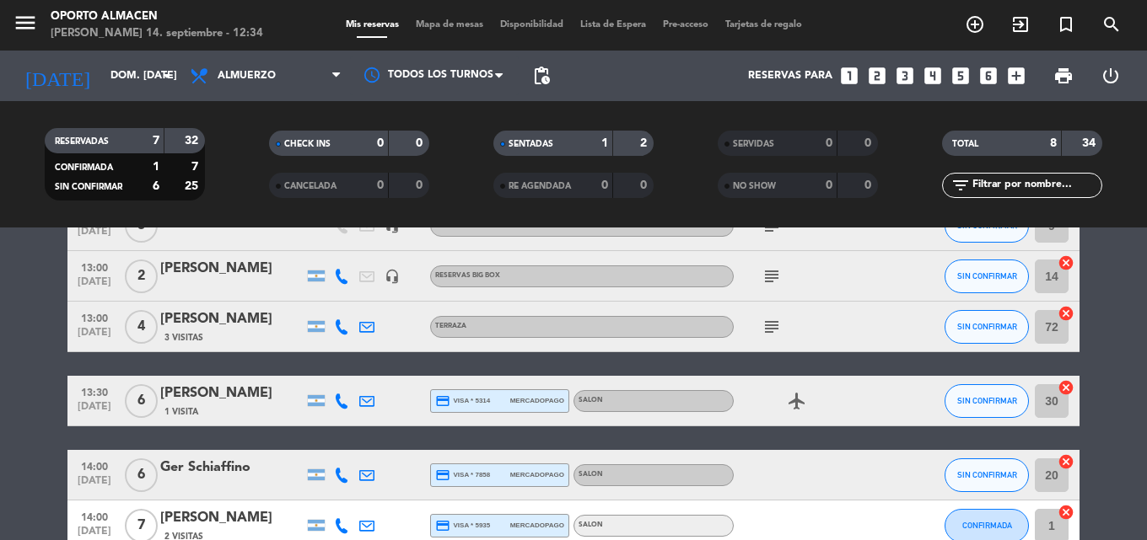
click at [771, 331] on icon "subject" at bounding box center [771, 327] width 20 height 20
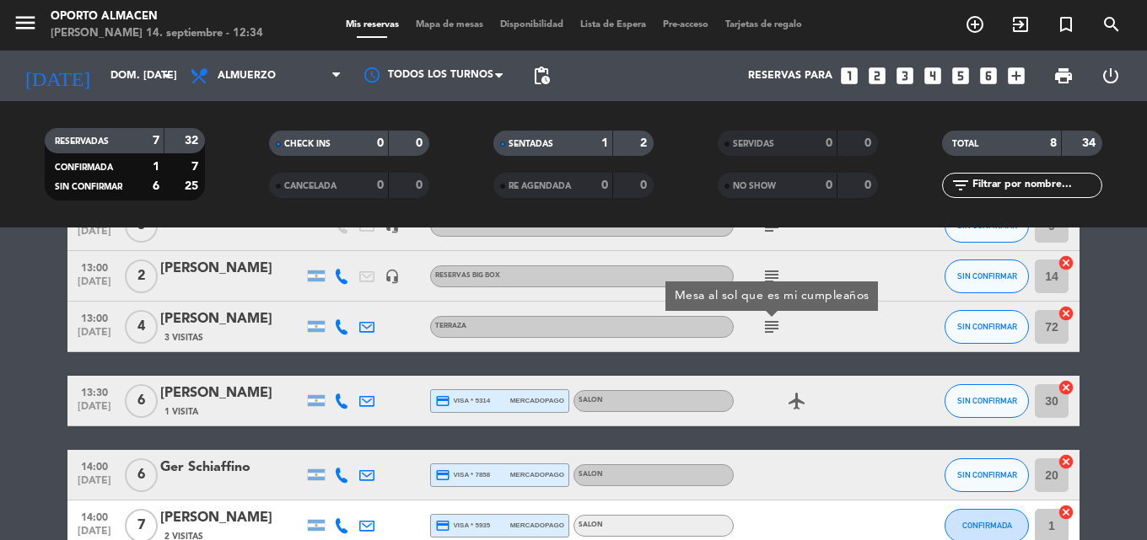
click at [771, 331] on icon "subject" at bounding box center [771, 327] width 20 height 20
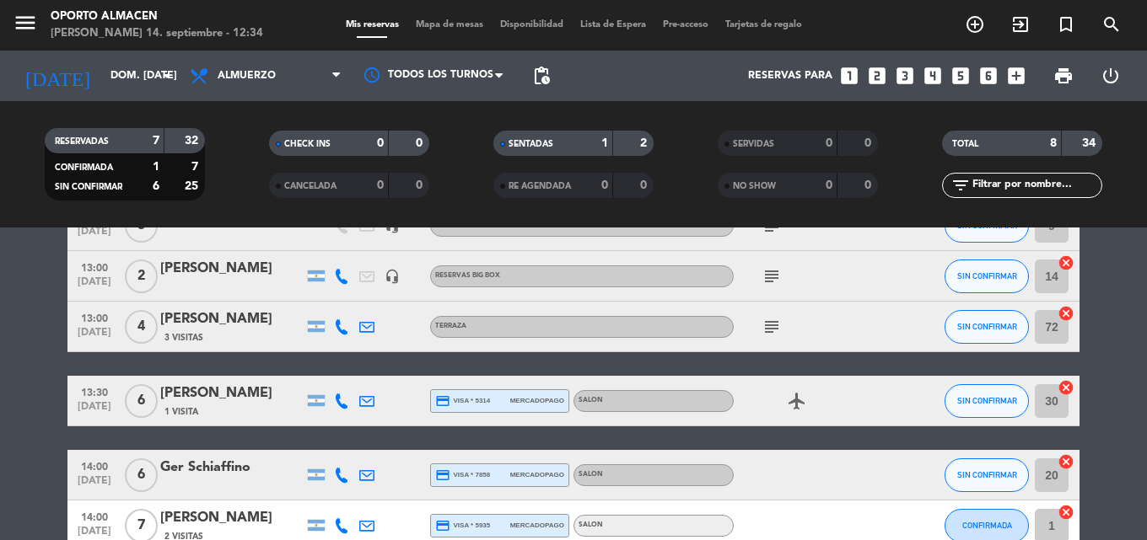
click at [239, 311] on div "[PERSON_NAME]" at bounding box center [231, 320] width 143 height 22
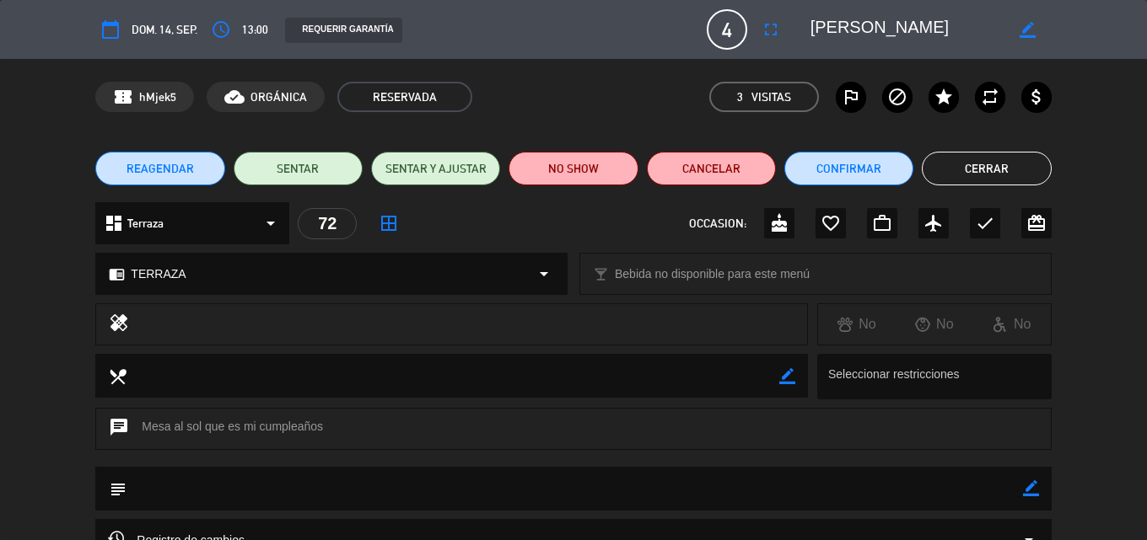
click at [993, 180] on button "Cerrar" at bounding box center [986, 169] width 129 height 34
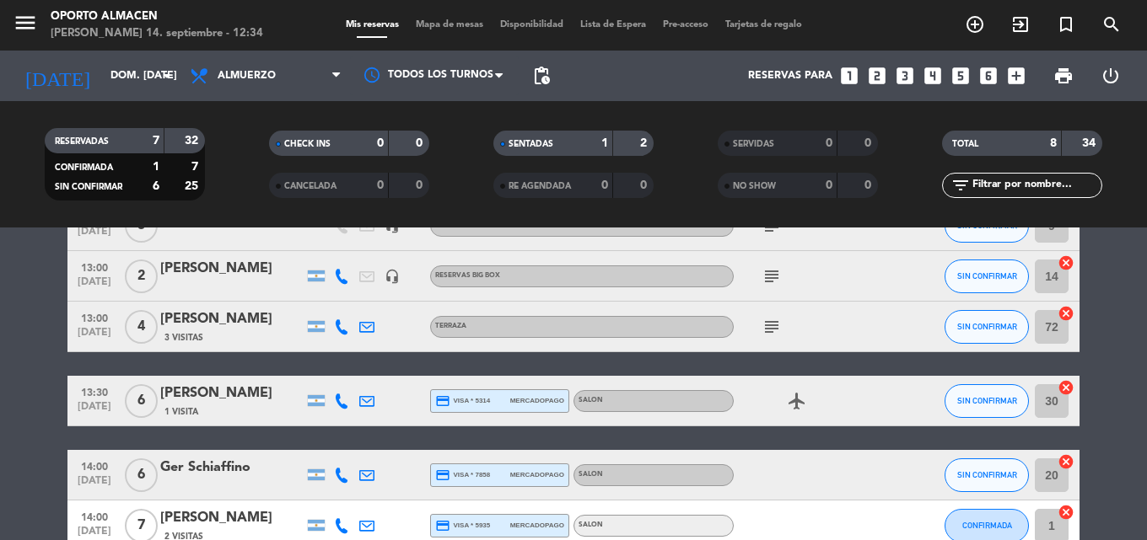
click at [239, 331] on div "3 Visitas" at bounding box center [231, 338] width 143 height 14
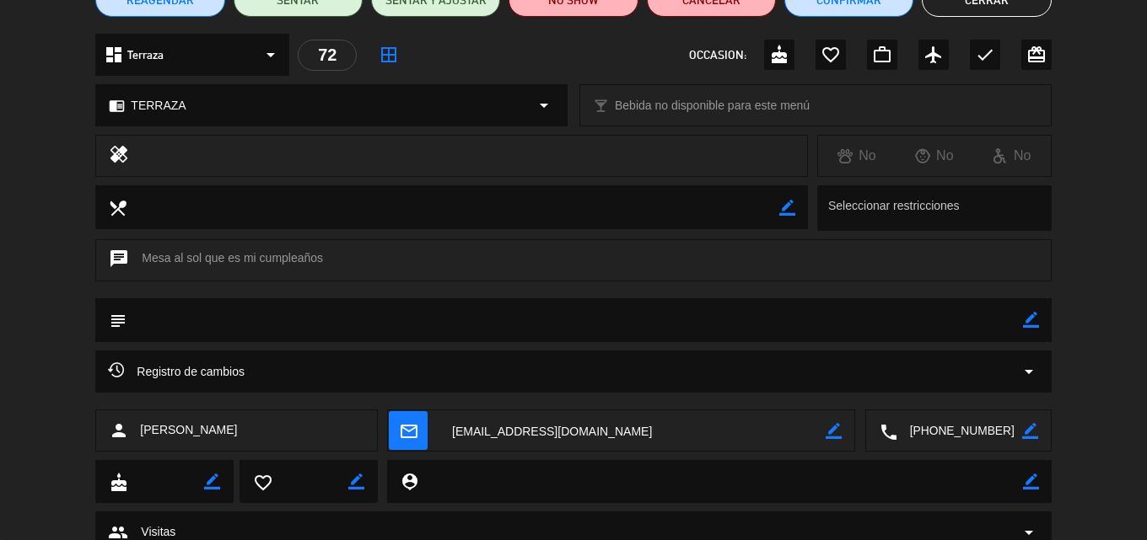
scroll to position [233, 0]
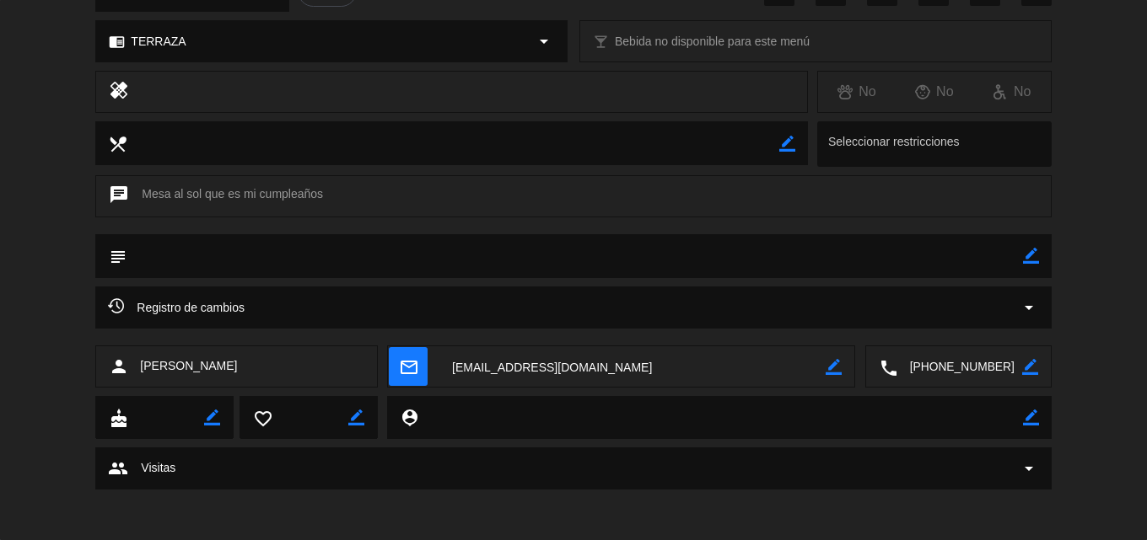
click at [1024, 460] on span "arrow_drop_down" at bounding box center [1029, 469] width 20 height 20
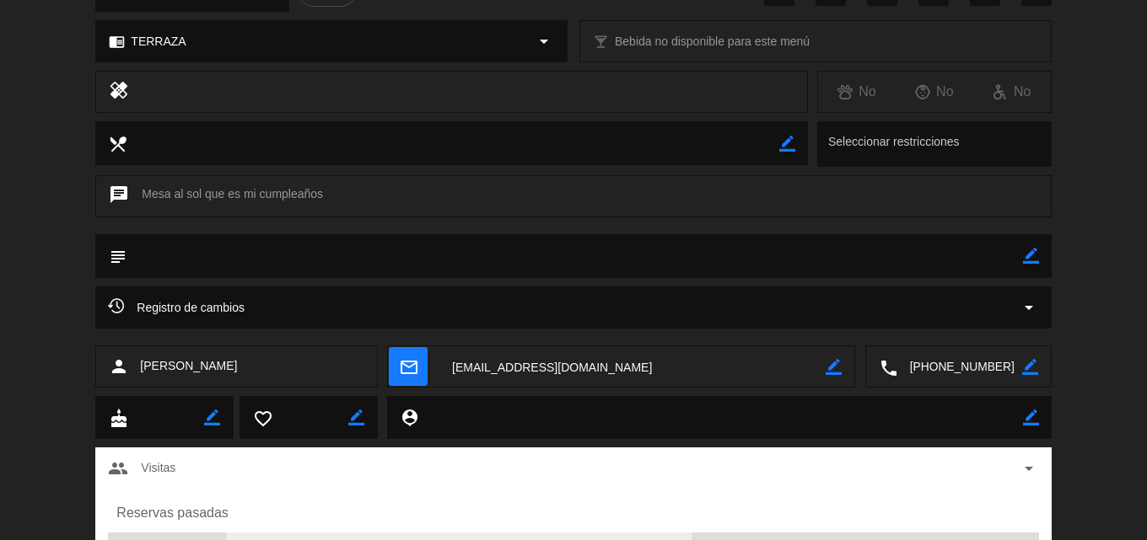
scroll to position [317, 0]
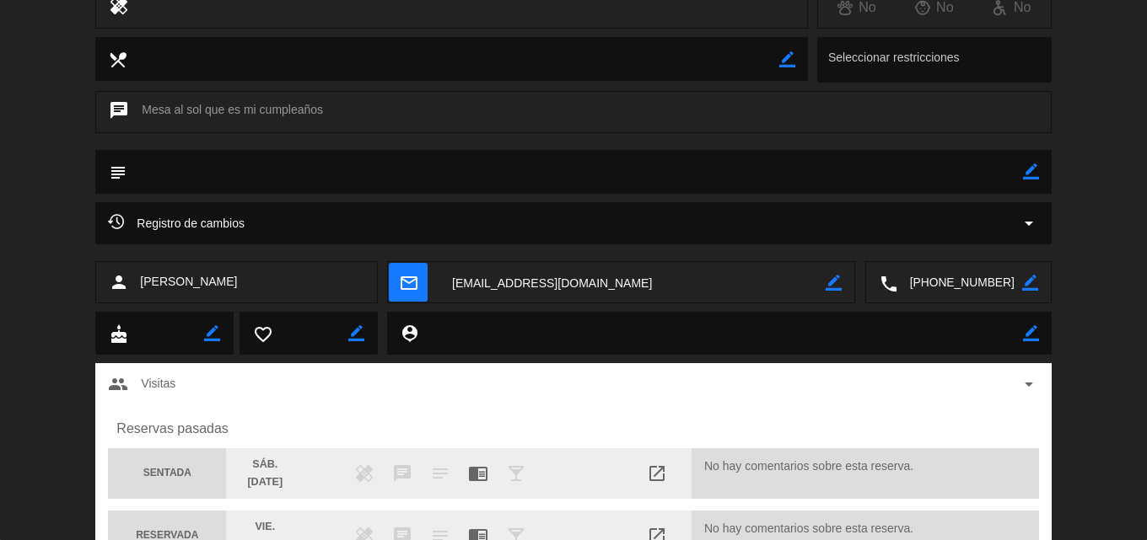
click at [1026, 392] on span "arrow_drop_down" at bounding box center [1029, 384] width 20 height 20
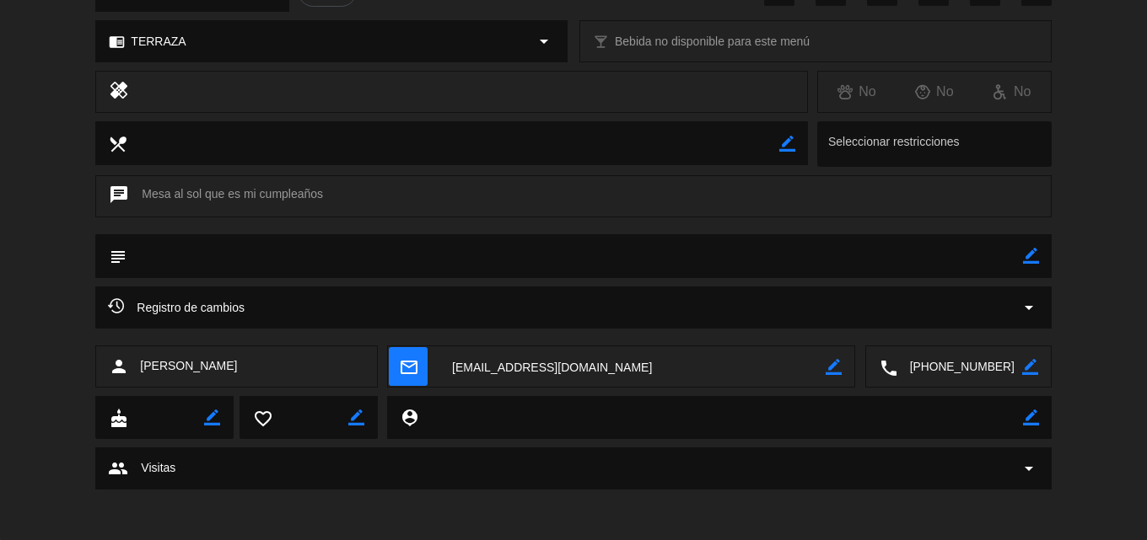
click at [1026, 304] on icon "arrow_drop_down" at bounding box center [1029, 308] width 20 height 20
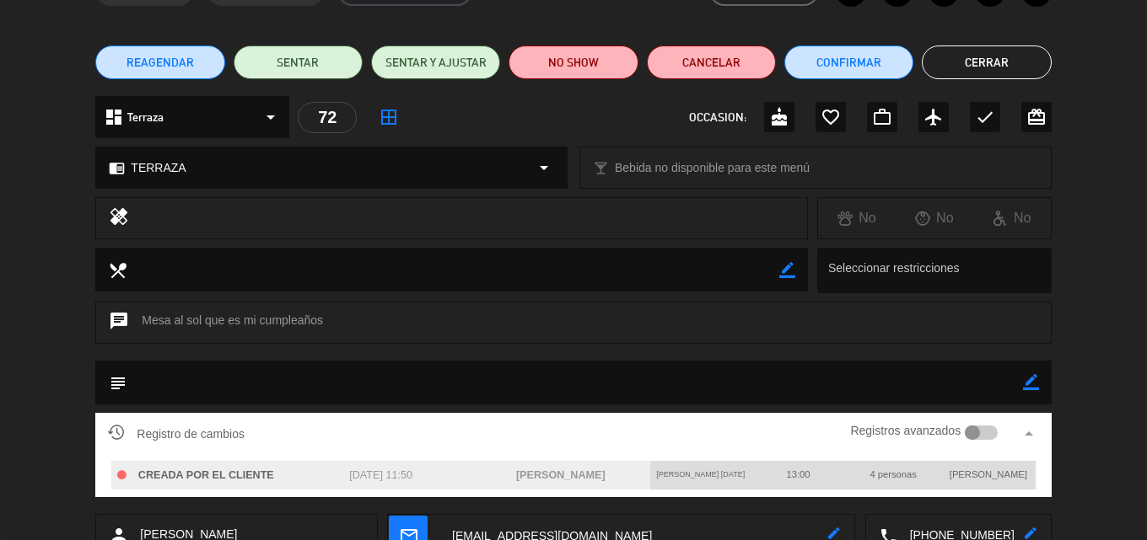
scroll to position [0, 0]
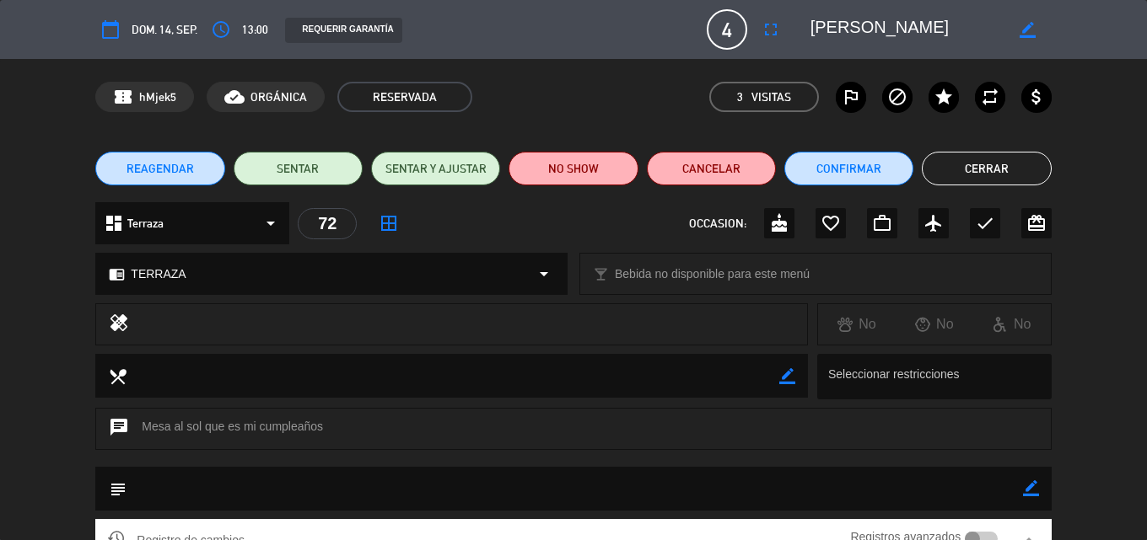
click at [1007, 159] on button "Cerrar" at bounding box center [986, 169] width 129 height 34
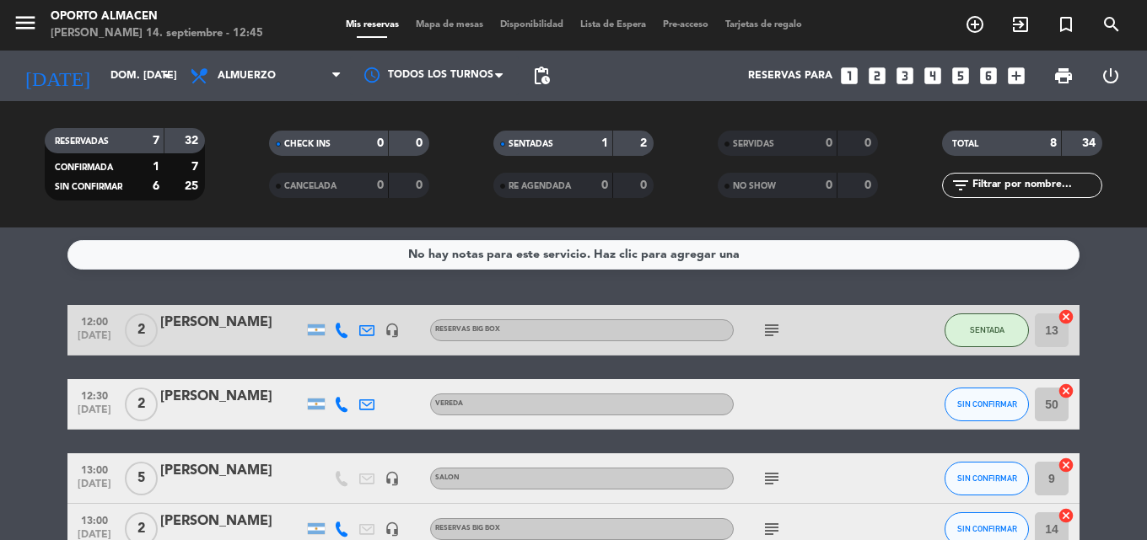
click at [777, 478] on icon "subject" at bounding box center [771, 479] width 20 height 20
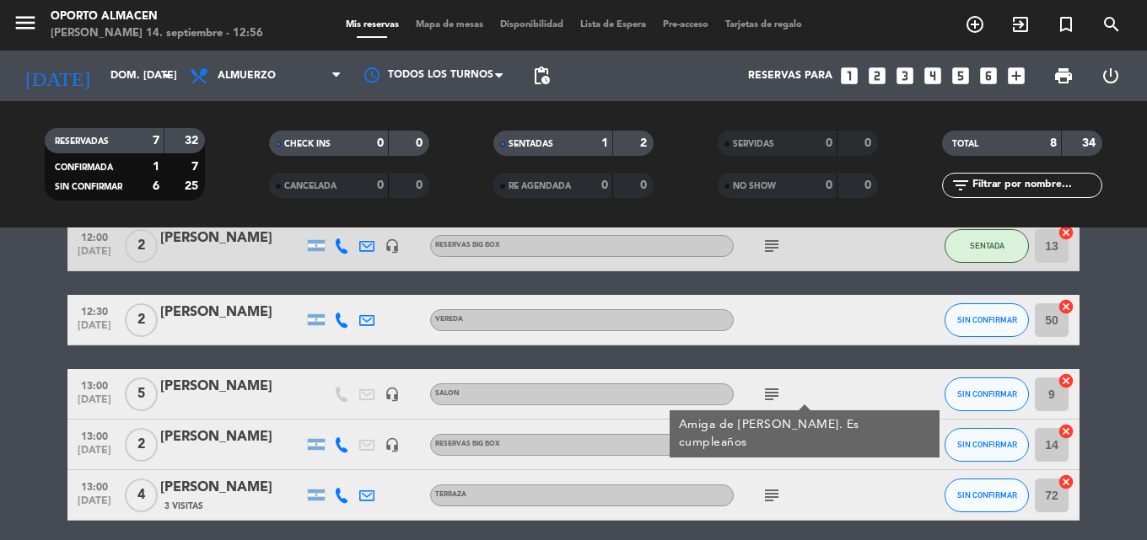
scroll to position [169, 0]
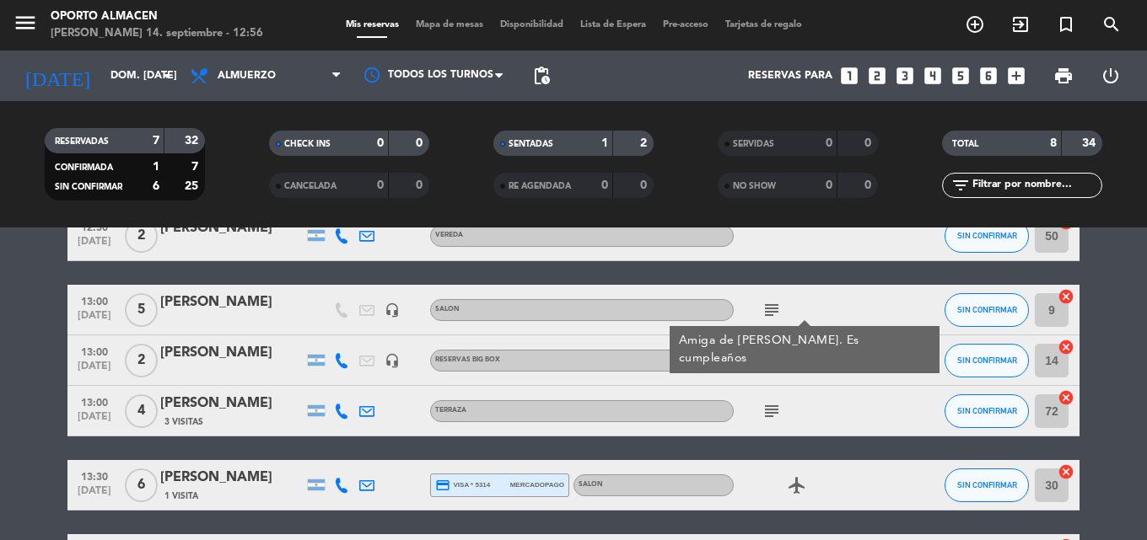
click at [767, 417] on icon "subject" at bounding box center [771, 411] width 20 height 20
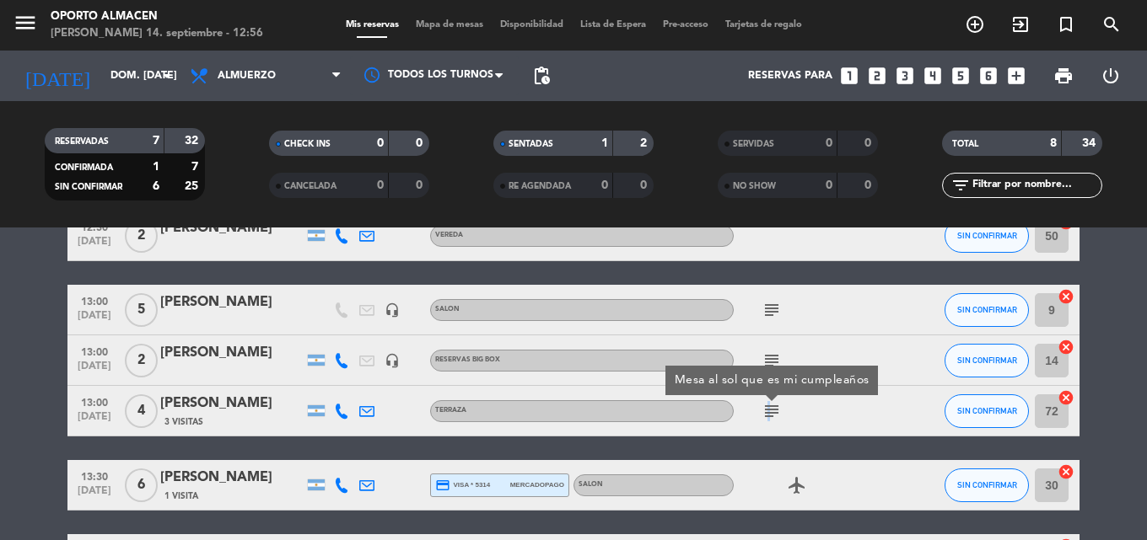
click at [768, 412] on icon "subject" at bounding box center [771, 411] width 20 height 20
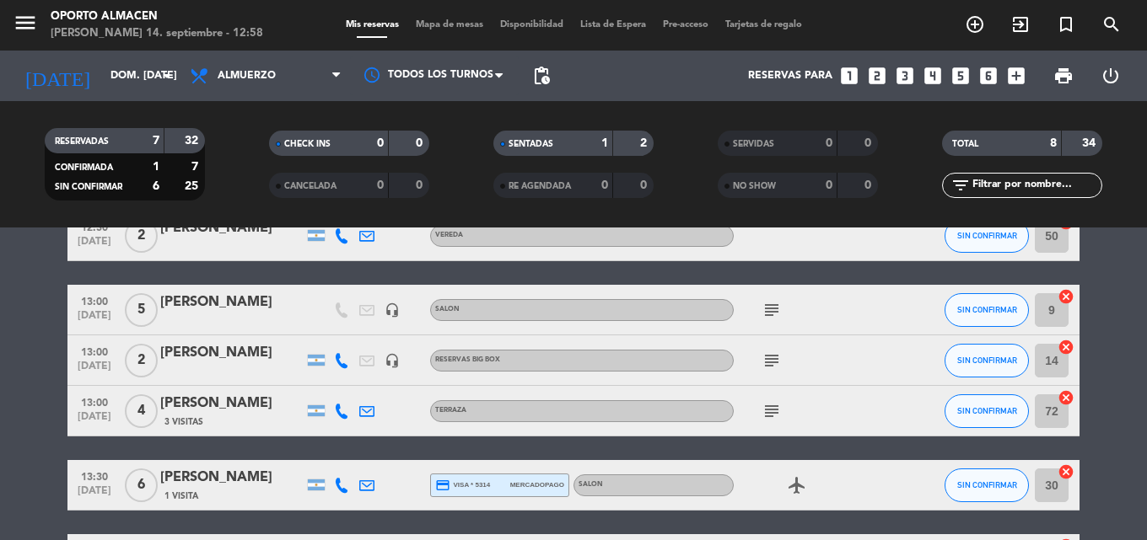
click at [252, 401] on div "[PERSON_NAME]" at bounding box center [231, 404] width 143 height 22
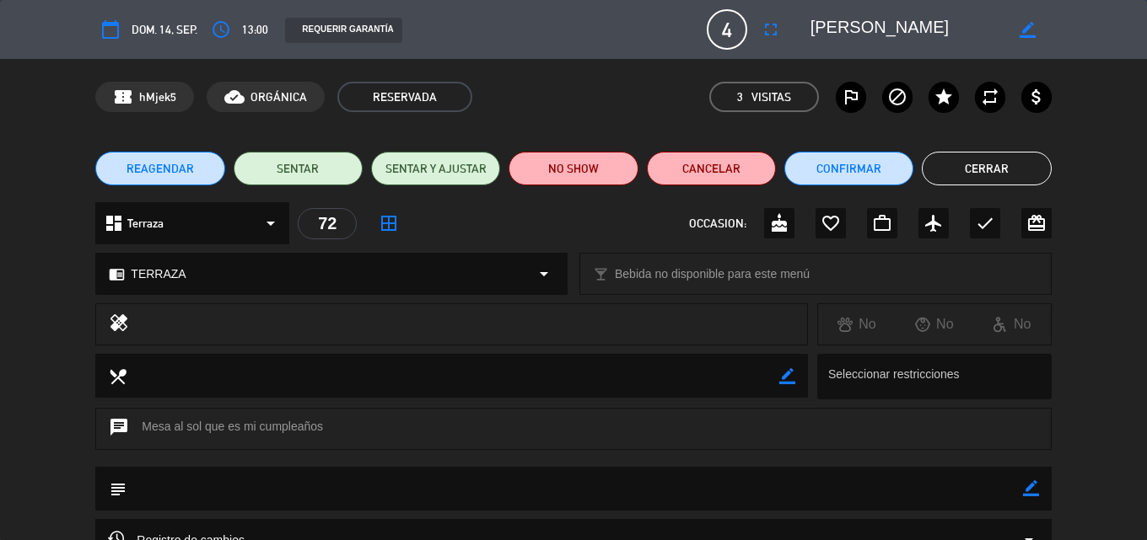
click at [180, 174] on span "REAGENDAR" at bounding box center [159, 169] width 67 height 18
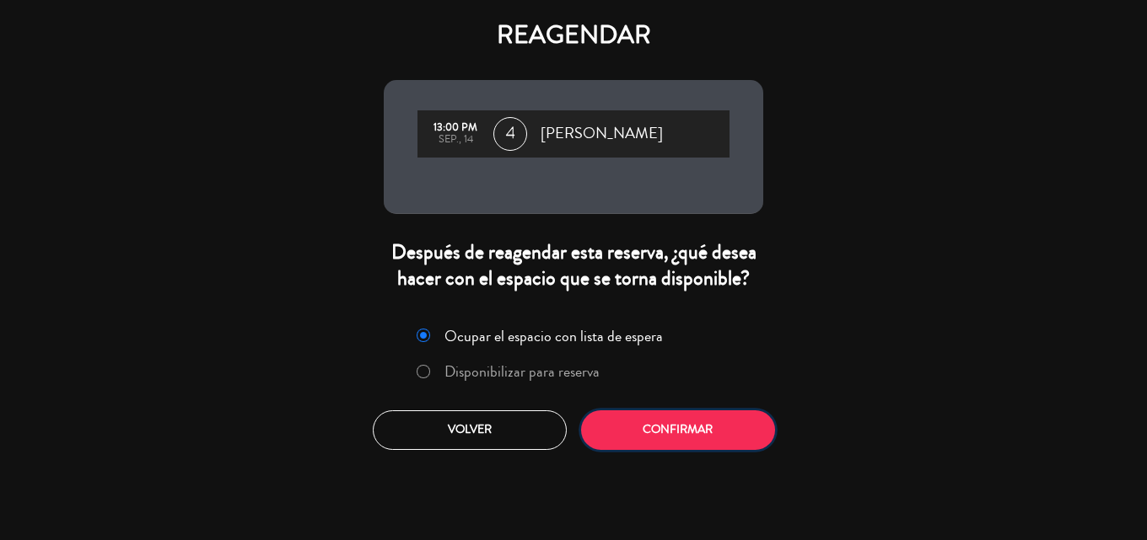
click at [665, 427] on button "Confirmar" at bounding box center [678, 431] width 194 height 40
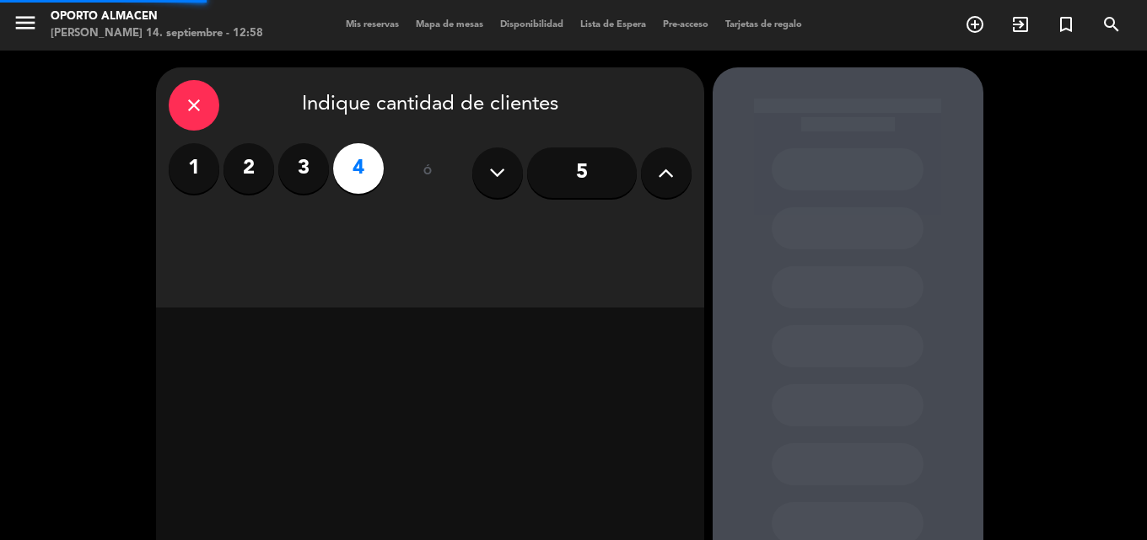
click at [307, 182] on label "3" at bounding box center [303, 168] width 51 height 51
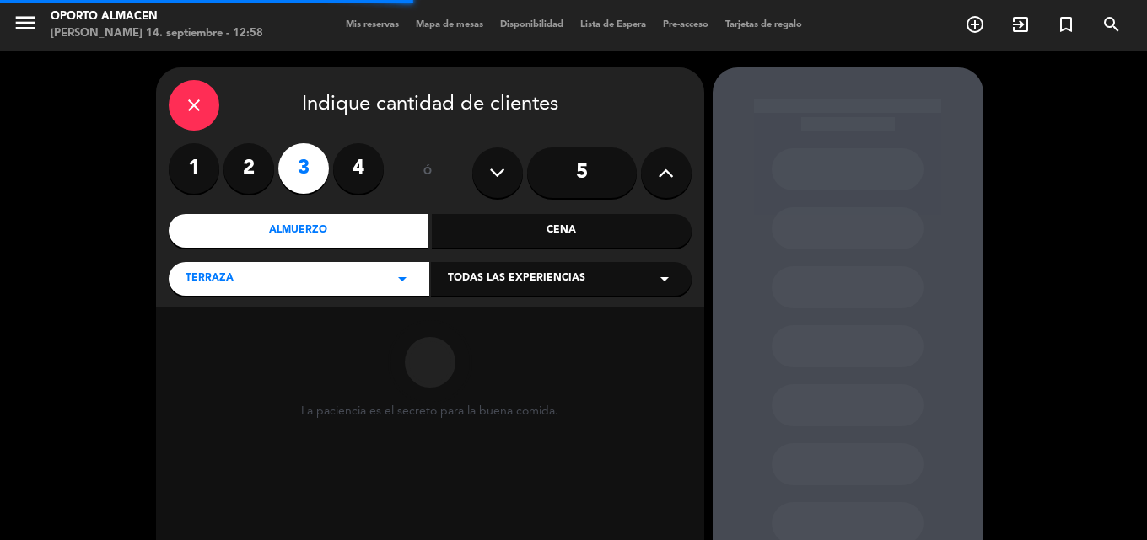
click at [210, 118] on div "close" at bounding box center [194, 105] width 51 height 51
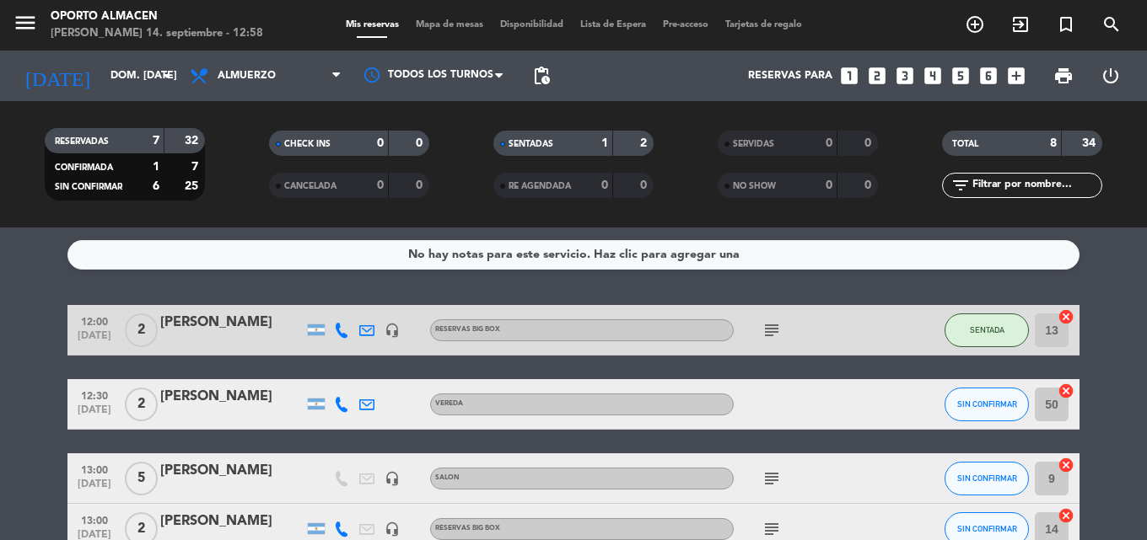
scroll to position [169, 0]
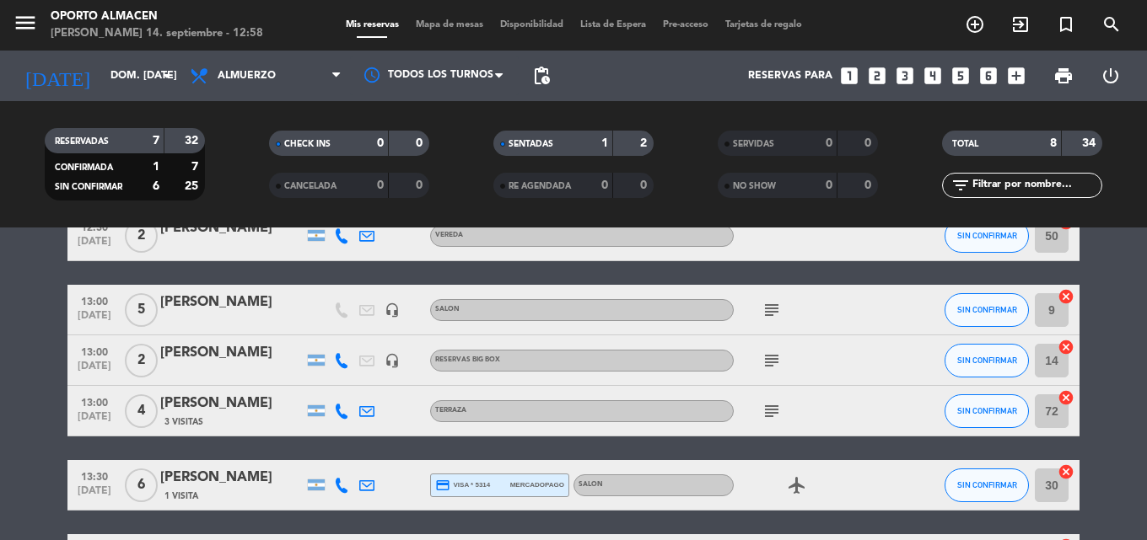
click at [223, 408] on div "[PERSON_NAME]" at bounding box center [231, 404] width 143 height 22
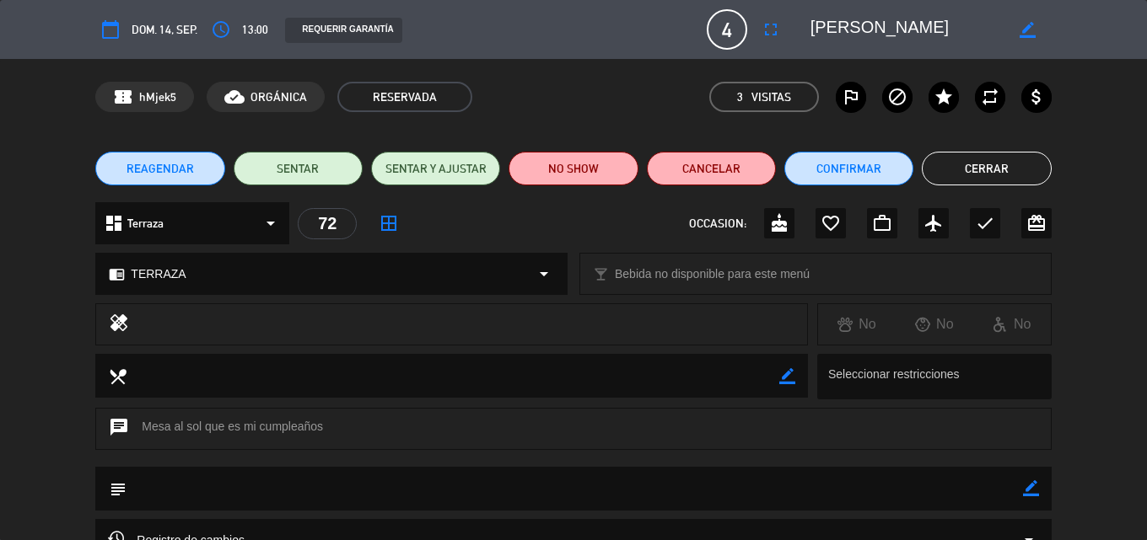
click at [150, 167] on span "REAGENDAR" at bounding box center [159, 169] width 67 height 18
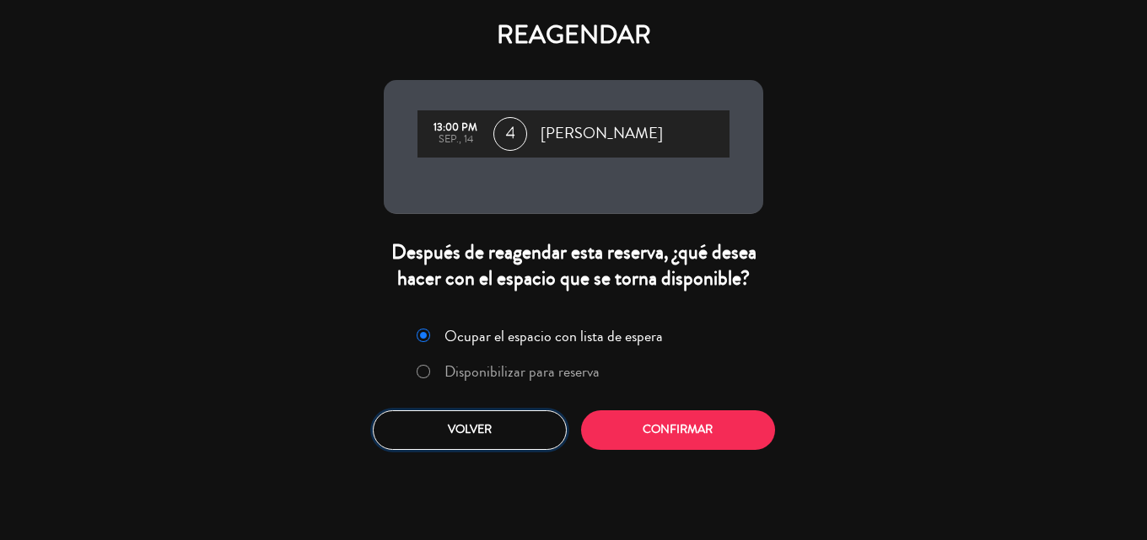
click at [481, 440] on button "Volver" at bounding box center [470, 431] width 194 height 40
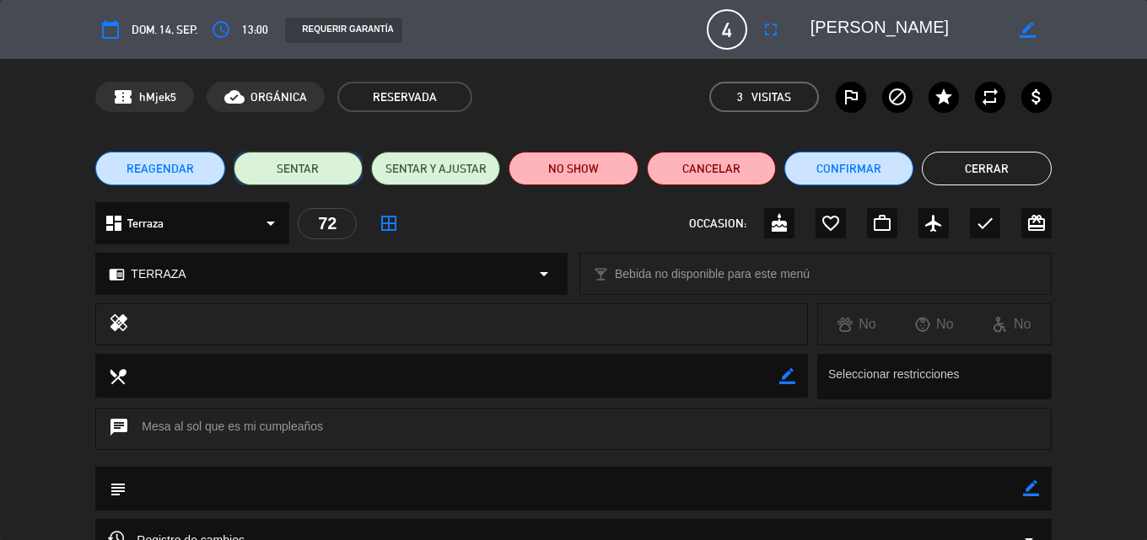
click at [300, 166] on button "SENTAR" at bounding box center [298, 169] width 129 height 34
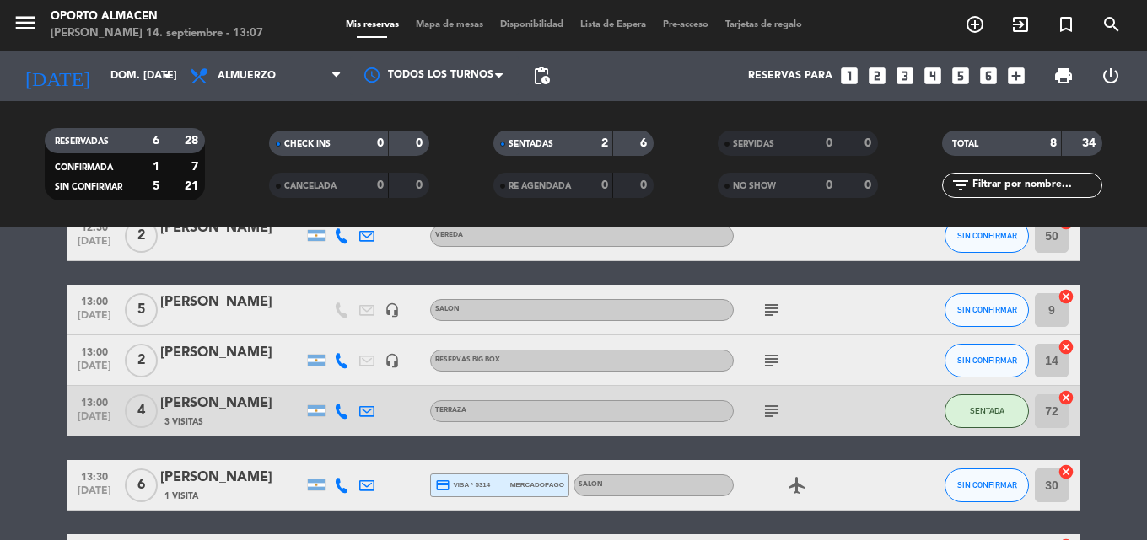
click at [769, 312] on icon "subject" at bounding box center [771, 310] width 20 height 20
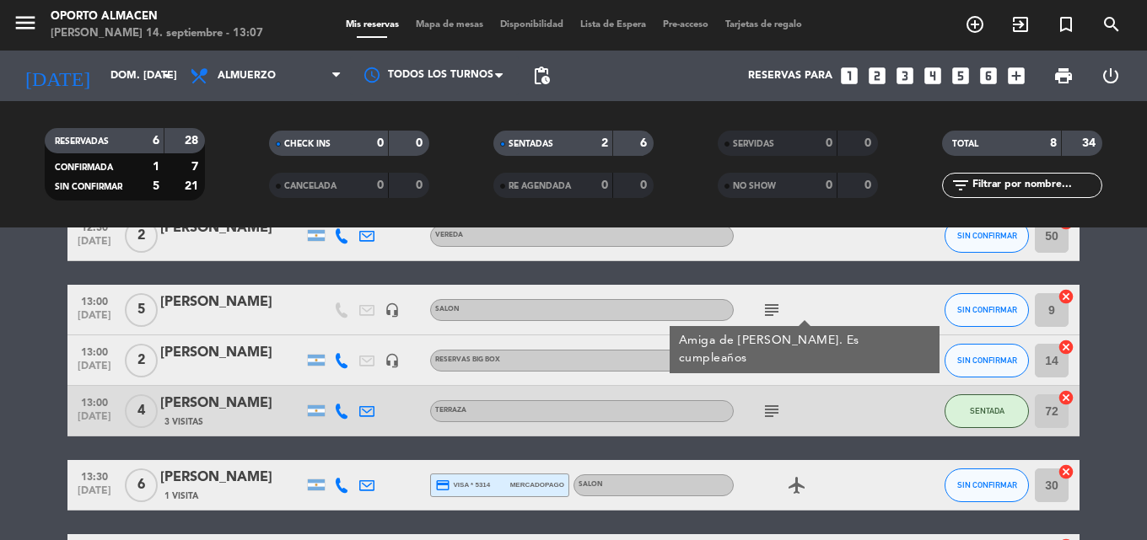
click at [769, 312] on icon "subject" at bounding box center [771, 310] width 20 height 20
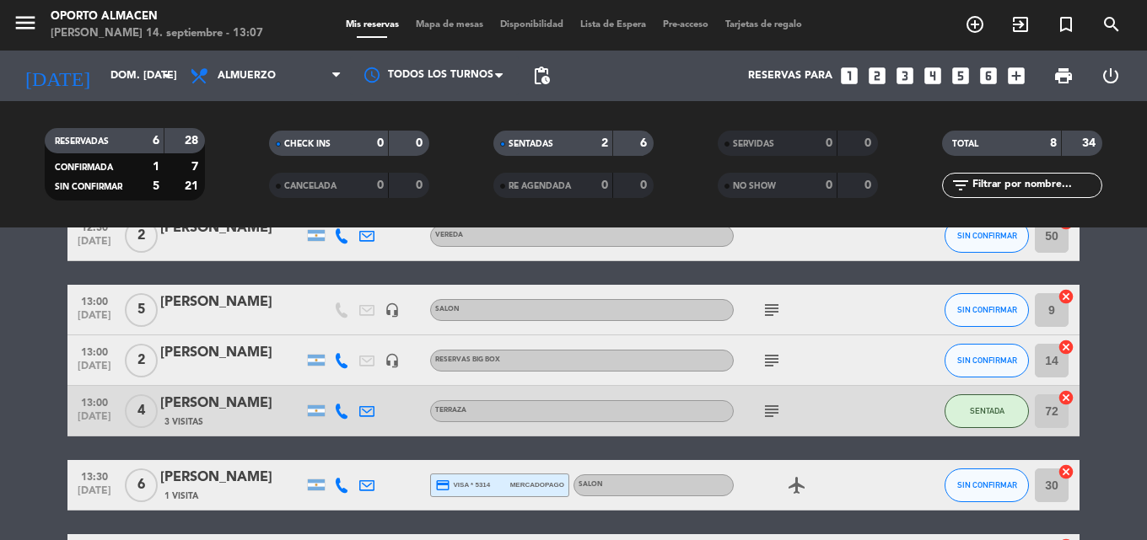
click at [159, 297] on div "5" at bounding box center [140, 310] width 39 height 50
click at [178, 304] on div "[PERSON_NAME]" at bounding box center [231, 303] width 143 height 22
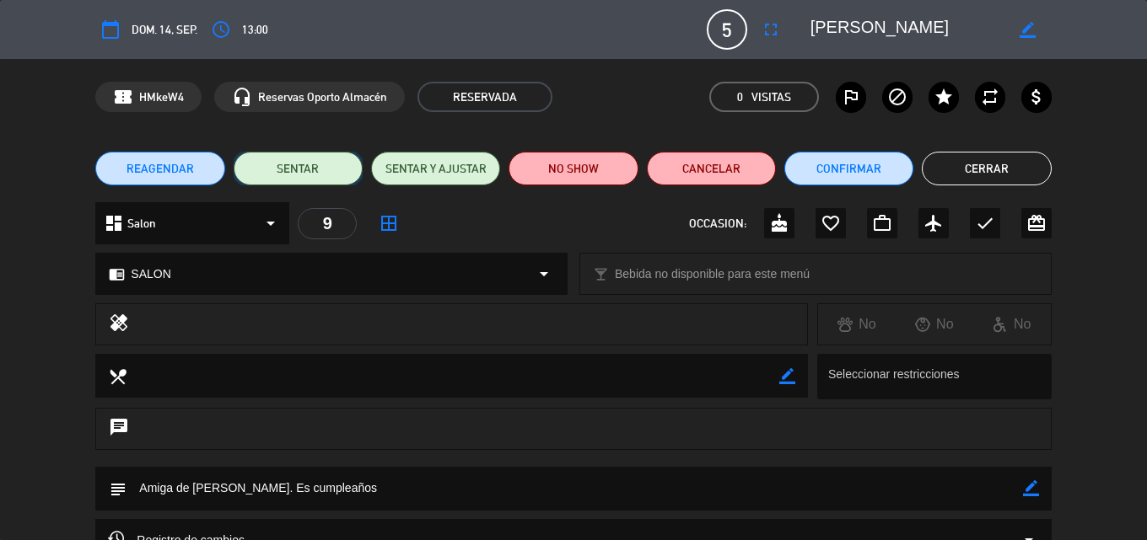
click at [311, 169] on button "SENTAR" at bounding box center [298, 169] width 129 height 34
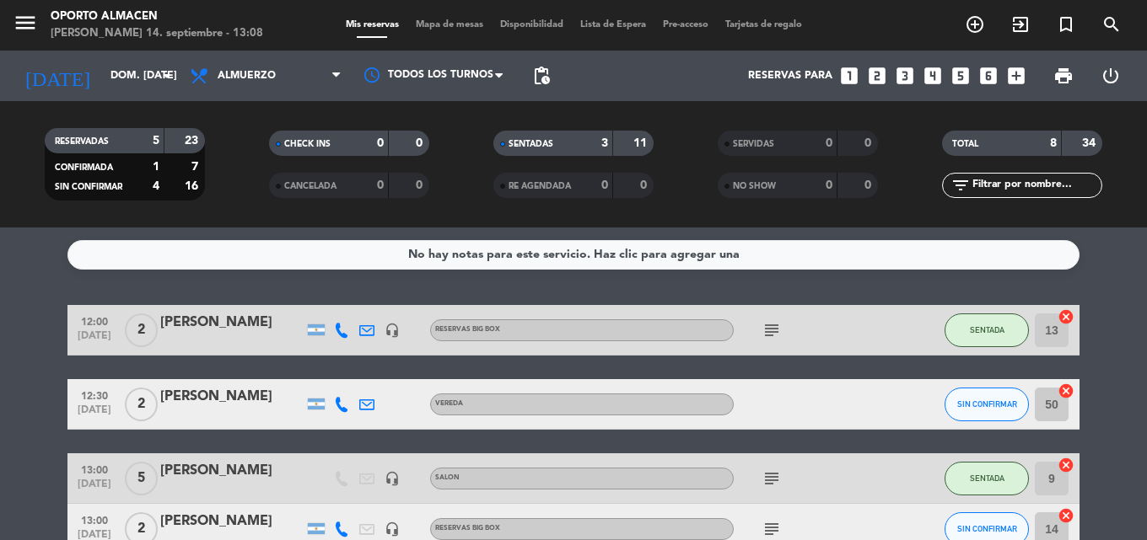
scroll to position [84, 0]
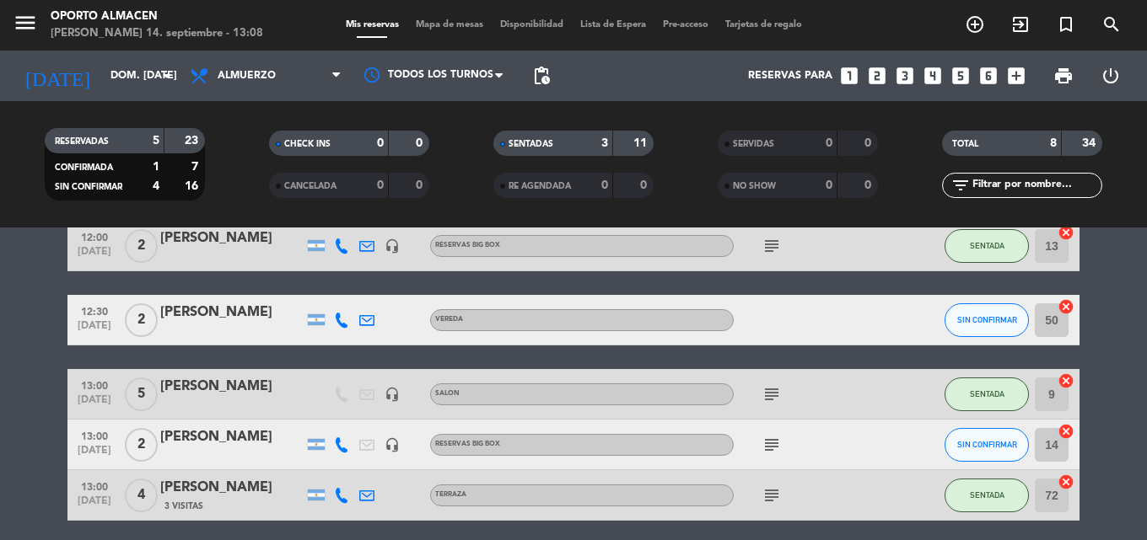
click at [202, 317] on div "[PERSON_NAME]" at bounding box center [231, 313] width 143 height 22
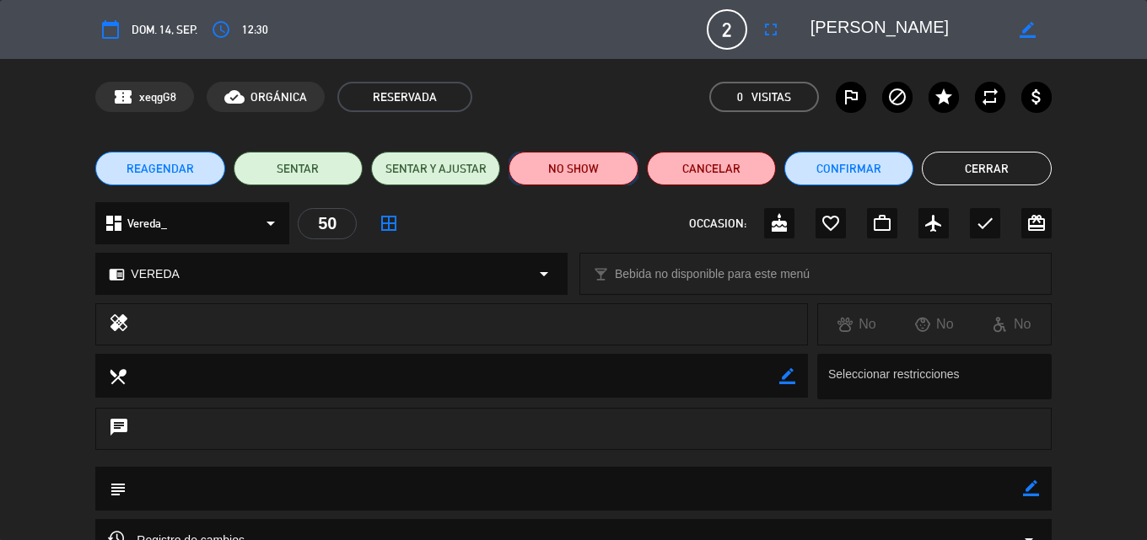
click at [571, 172] on button "NO SHOW" at bounding box center [572, 169] width 129 height 34
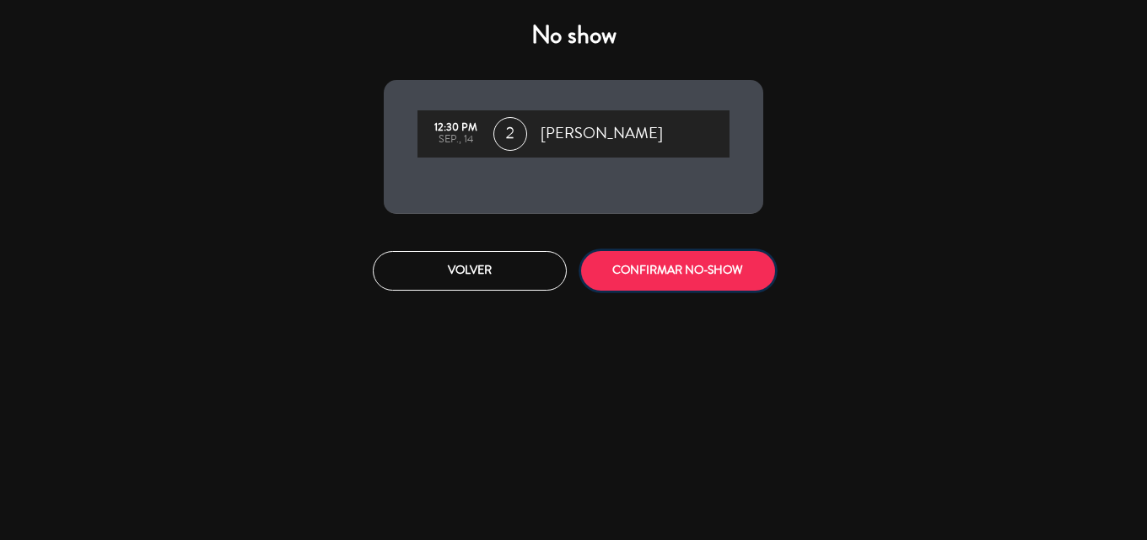
click at [692, 278] on button "CONFIRMAR NO-SHOW" at bounding box center [678, 271] width 194 height 40
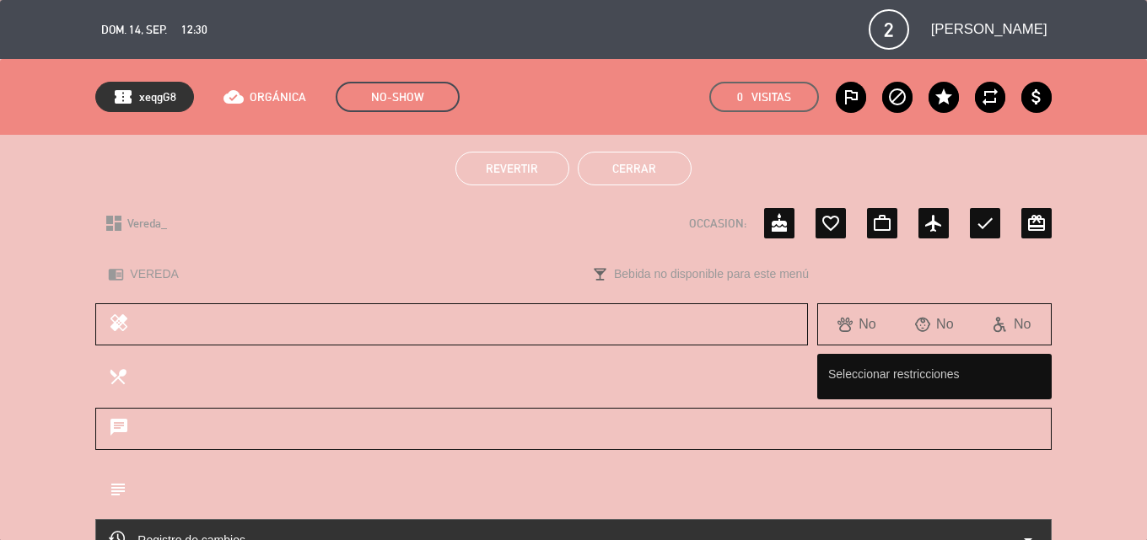
click at [625, 167] on button "Cerrar" at bounding box center [635, 169] width 114 height 34
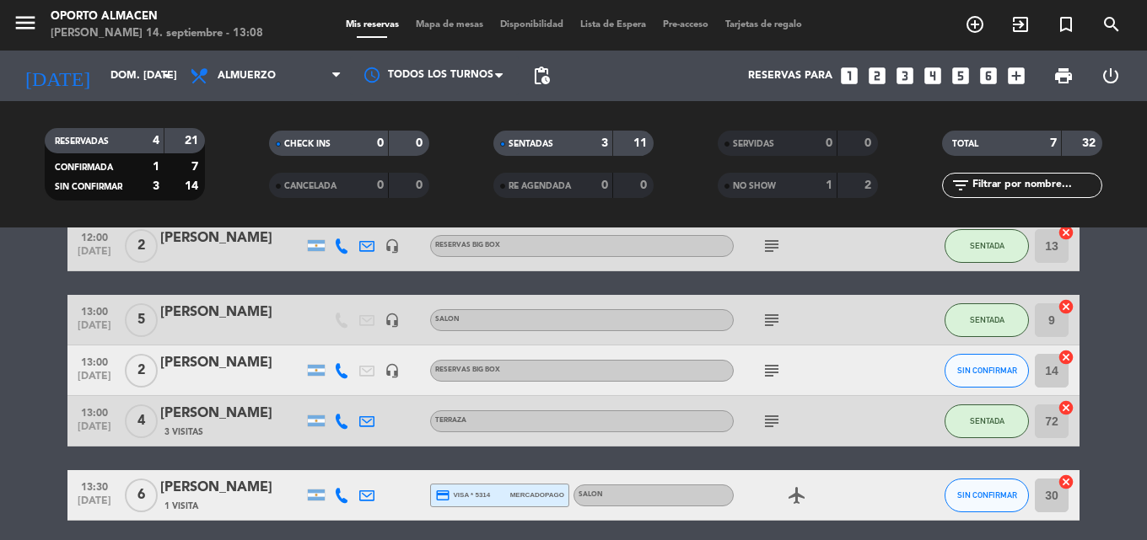
click at [774, 370] on icon "subject" at bounding box center [771, 371] width 20 height 20
click at [255, 359] on div "[PERSON_NAME]" at bounding box center [231, 363] width 143 height 22
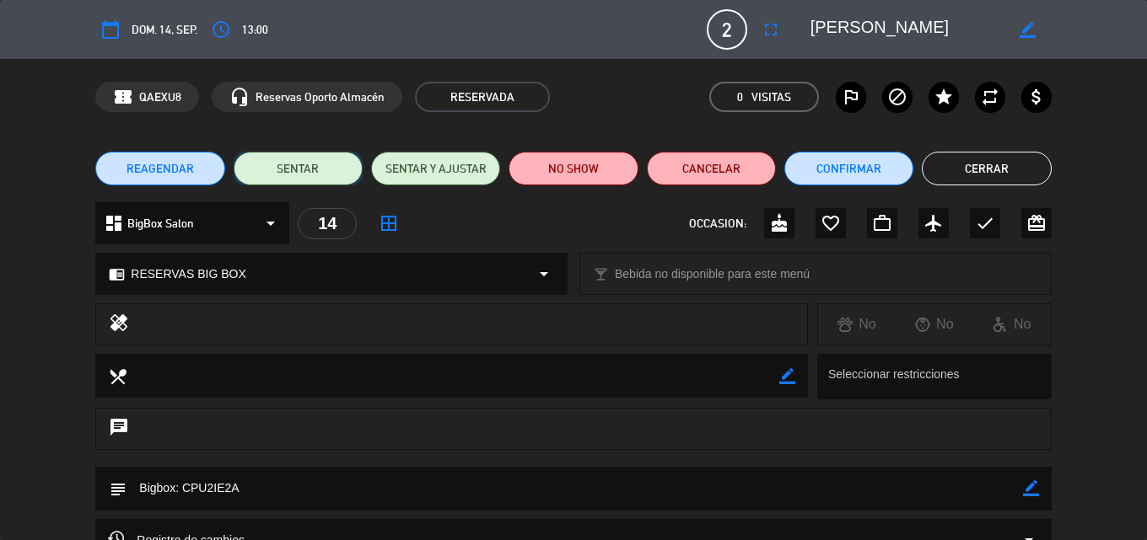
click at [273, 171] on button "SENTAR" at bounding box center [298, 169] width 129 height 34
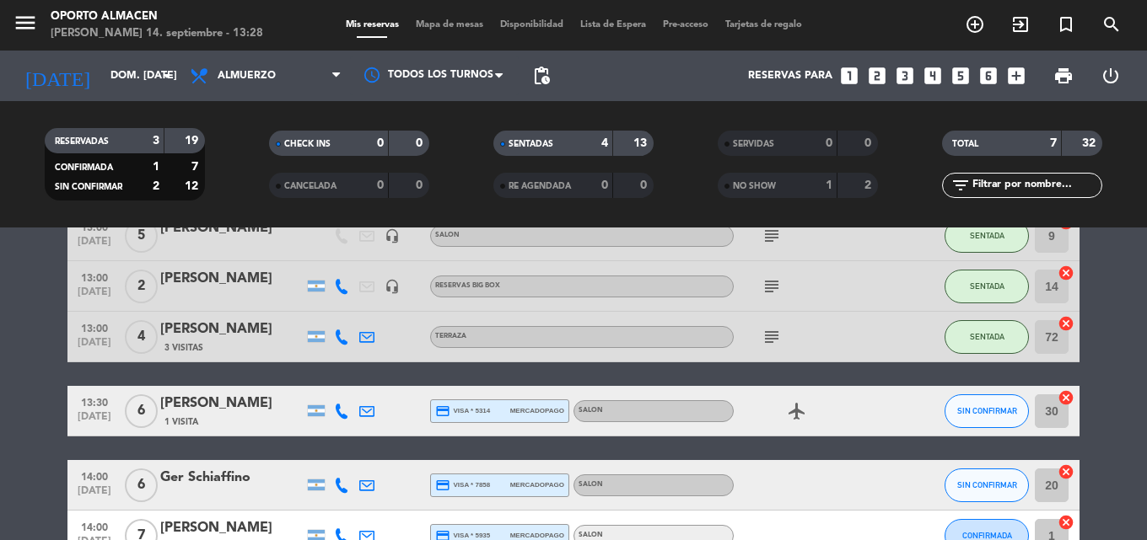
scroll to position [253, 0]
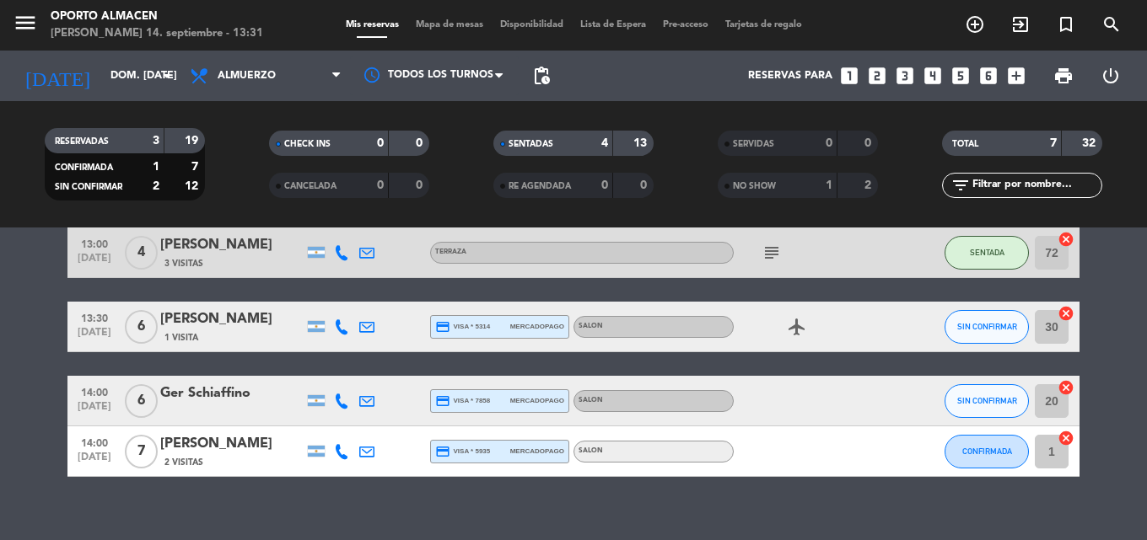
click at [795, 328] on icon "airplanemode_active" at bounding box center [797, 327] width 20 height 20
click at [234, 319] on div "[PERSON_NAME]" at bounding box center [231, 320] width 143 height 22
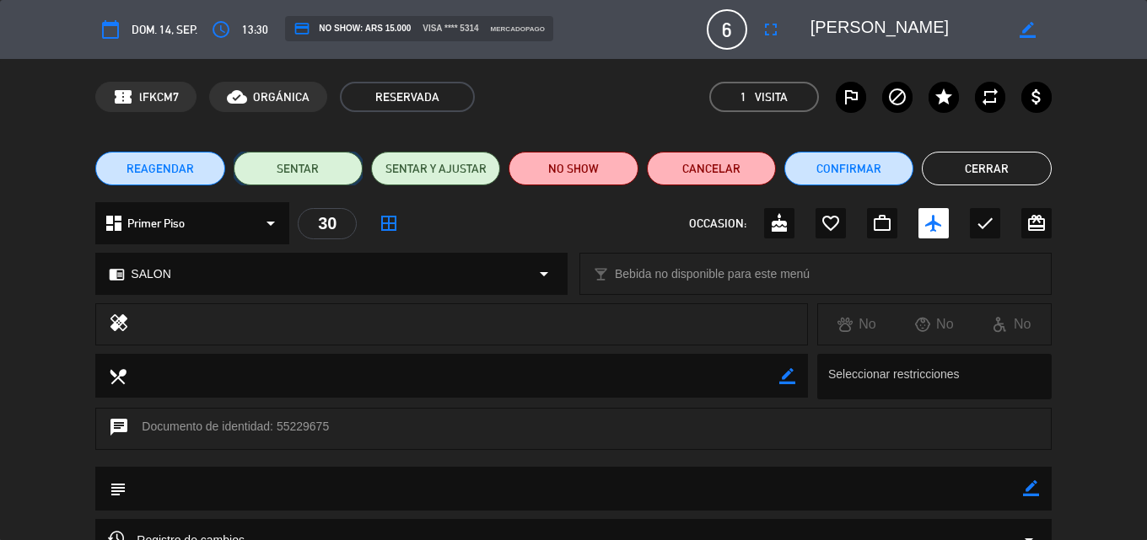
click at [305, 168] on button "SENTAR" at bounding box center [298, 169] width 129 height 34
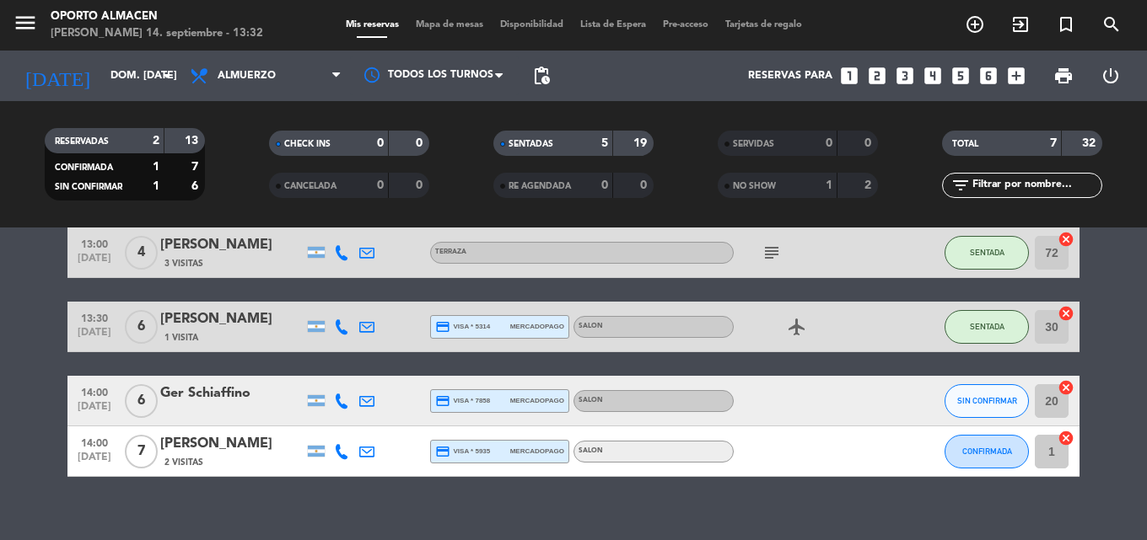
scroll to position [274, 0]
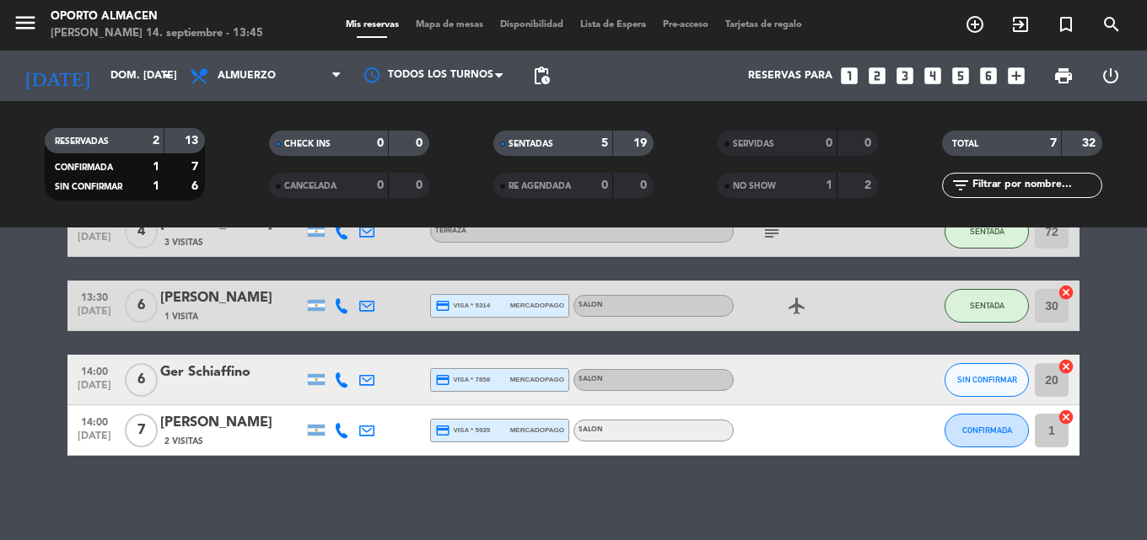
click at [424, 487] on div "No hay notas para este servicio. Haz clic para agregar una 12:00 [DATE] 2 [PERS…" at bounding box center [573, 384] width 1147 height 313
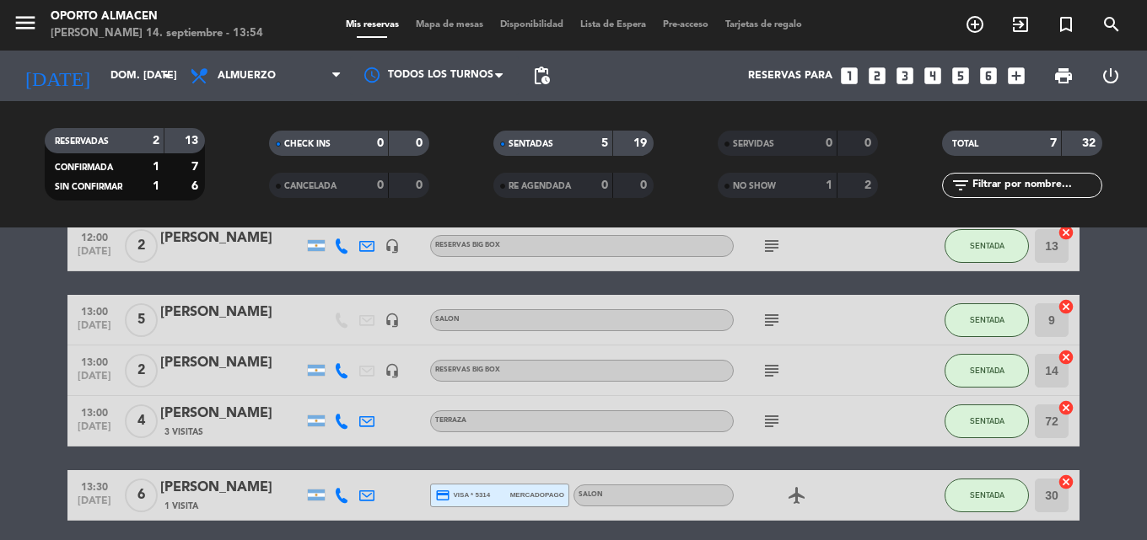
scroll to position [253, 0]
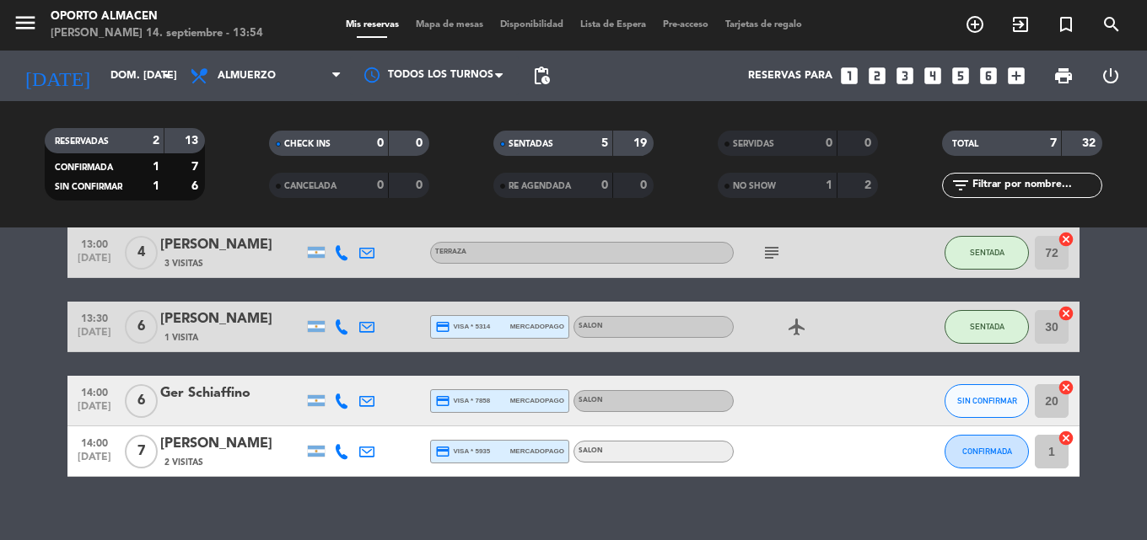
click at [256, 438] on div "[PERSON_NAME]" at bounding box center [231, 444] width 143 height 22
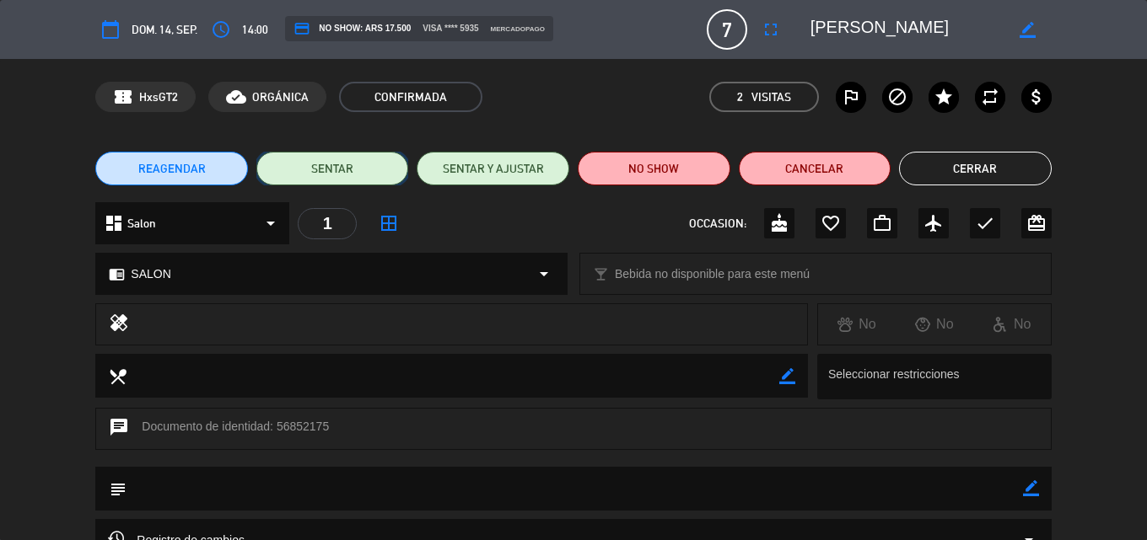
click at [344, 167] on button "SENTAR" at bounding box center [332, 169] width 153 height 34
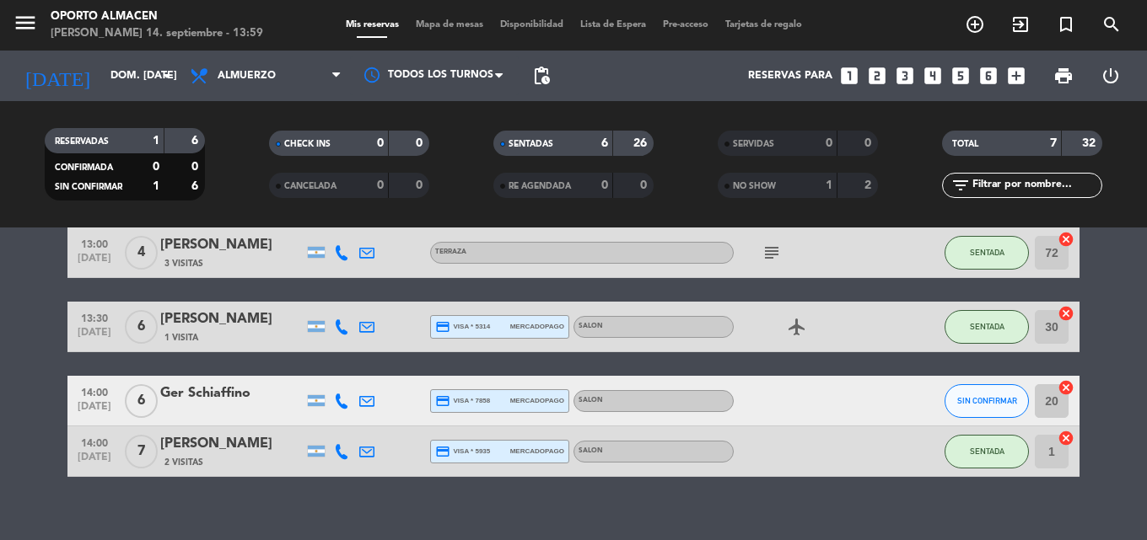
click at [230, 395] on div "Ger Schiaffino" at bounding box center [231, 394] width 143 height 22
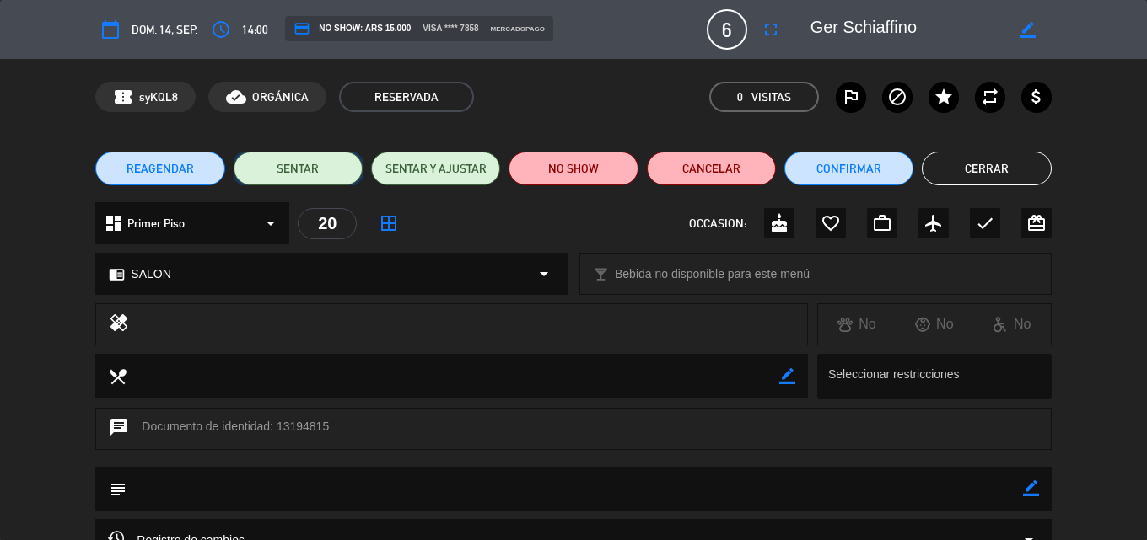
click at [279, 171] on button "SENTAR" at bounding box center [298, 169] width 129 height 34
